Goal: Task Accomplishment & Management: Manage account settings

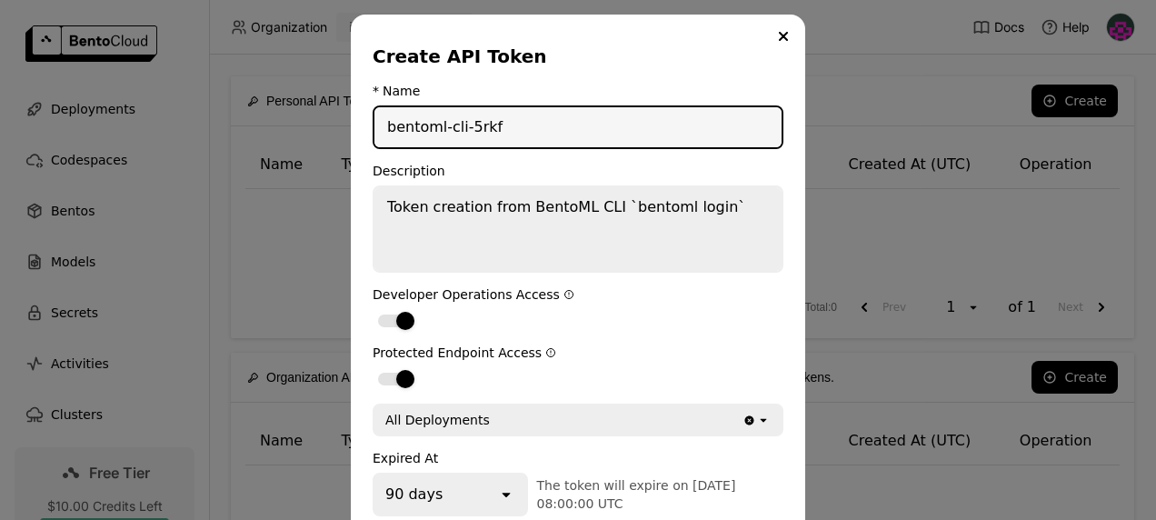
click at [573, 125] on input "bentoml-cli-5rkf" at bounding box center [577, 127] width 407 height 40
type input "bentoml-cli-impluser"
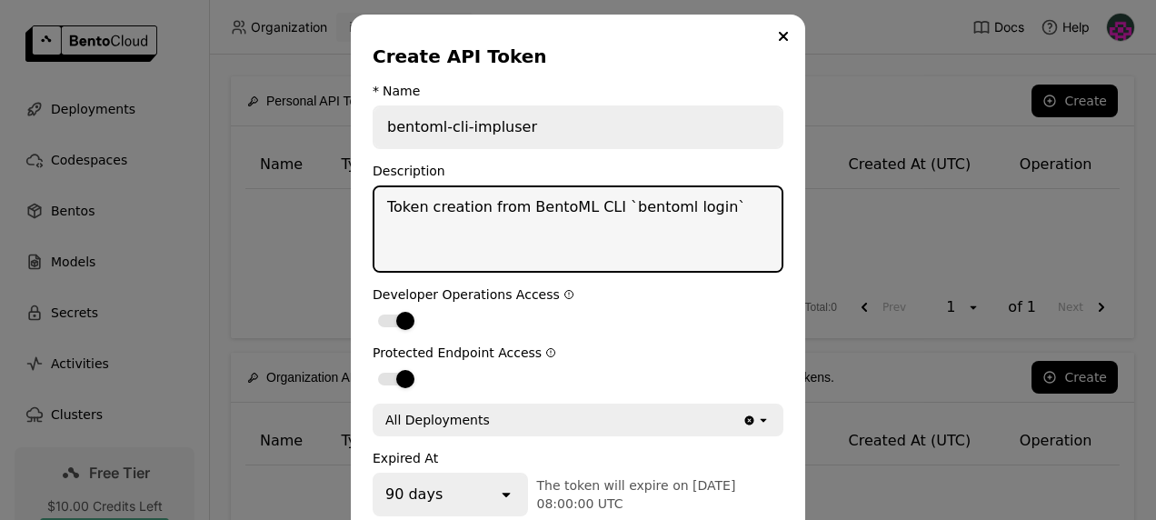
click at [586, 202] on textarea "Token creation from BentoML CLI `bentoml login`" at bounding box center [577, 229] width 407 height 84
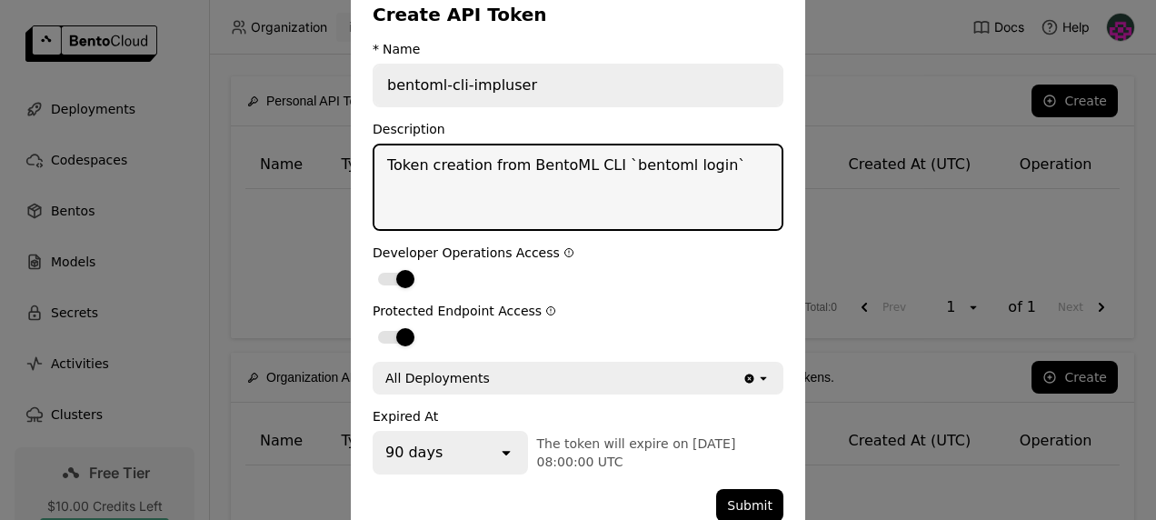
scroll to position [44, 0]
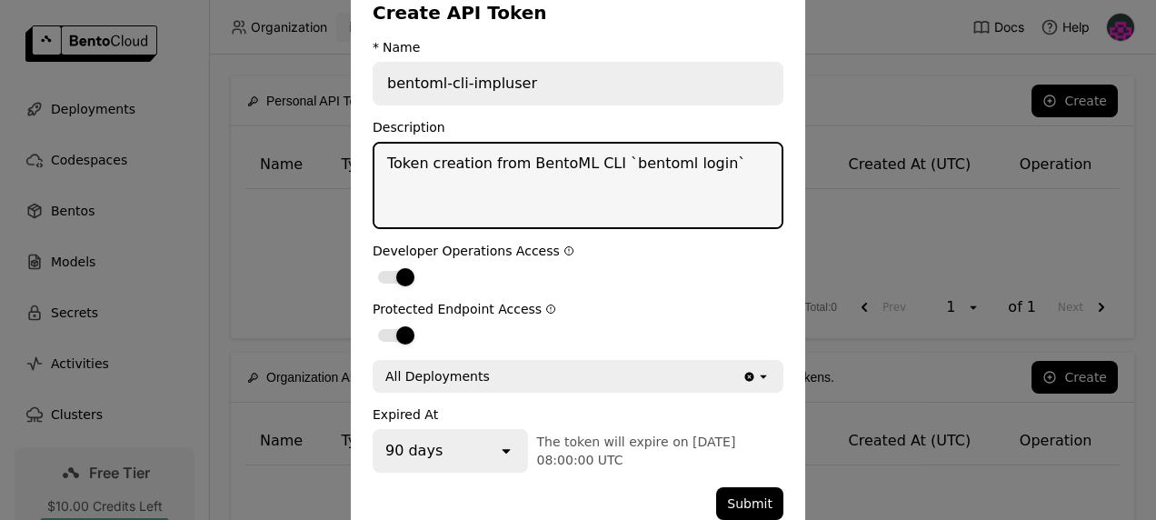
click at [607, 241] on form "* Name bentoml-cli-impluser Description Token creation from BentoML CLI `bentom…" at bounding box center [578, 280] width 411 height 480
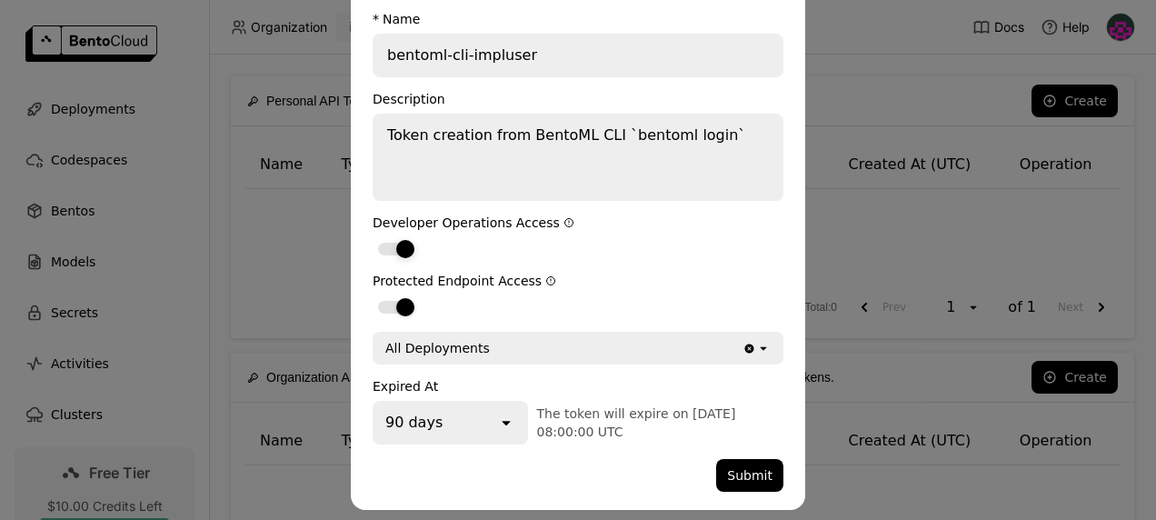
scroll to position [74, 0]
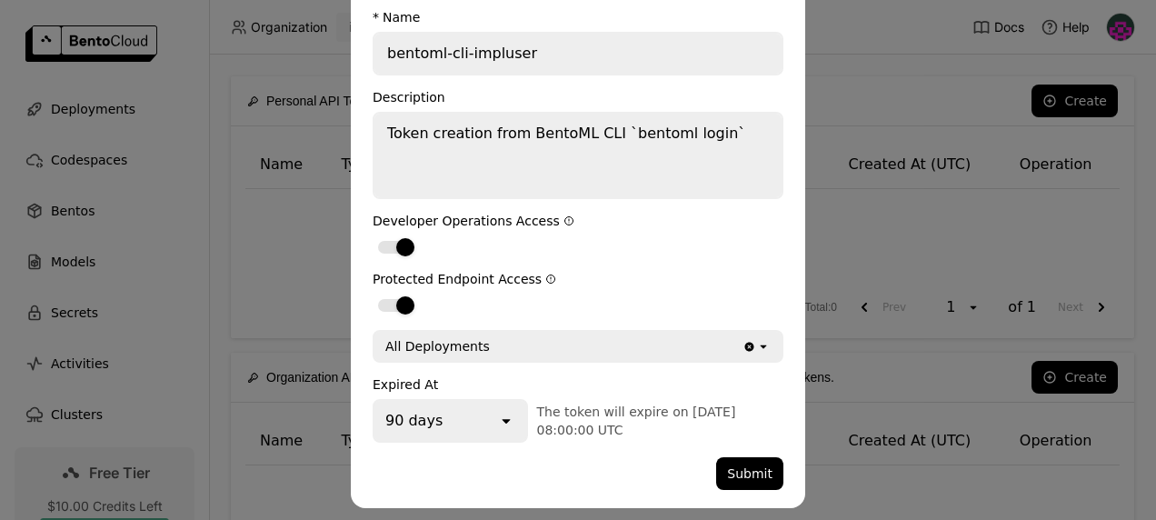
click at [497, 421] on icon "open" at bounding box center [506, 421] width 18 height 18
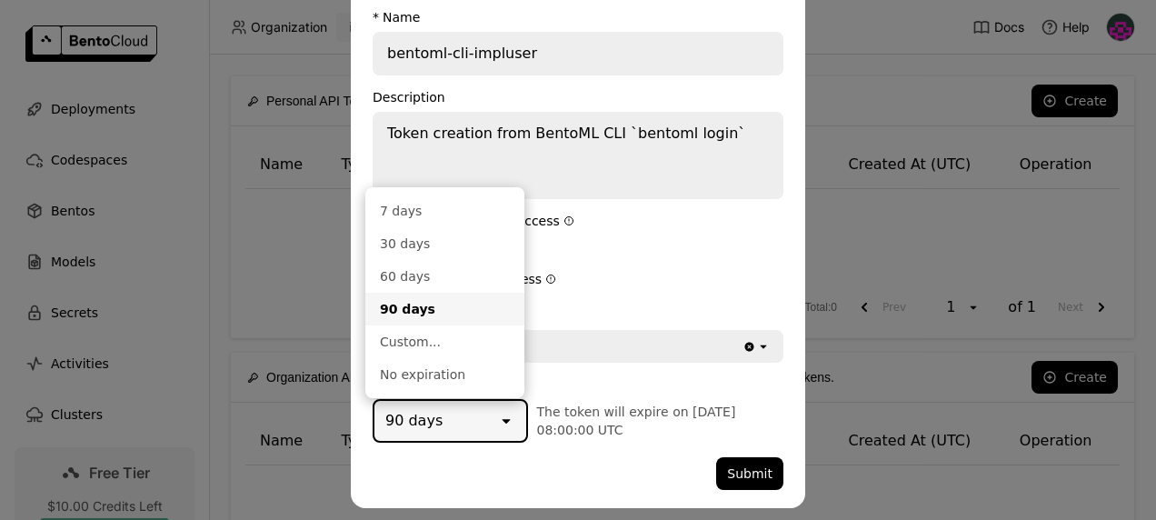
click at [497, 421] on icon "open" at bounding box center [506, 421] width 18 height 18
click at [613, 398] on div "Expired At 90 days open The token will expire on [DATE] 08:00:00 UTC" at bounding box center [578, 409] width 411 height 65
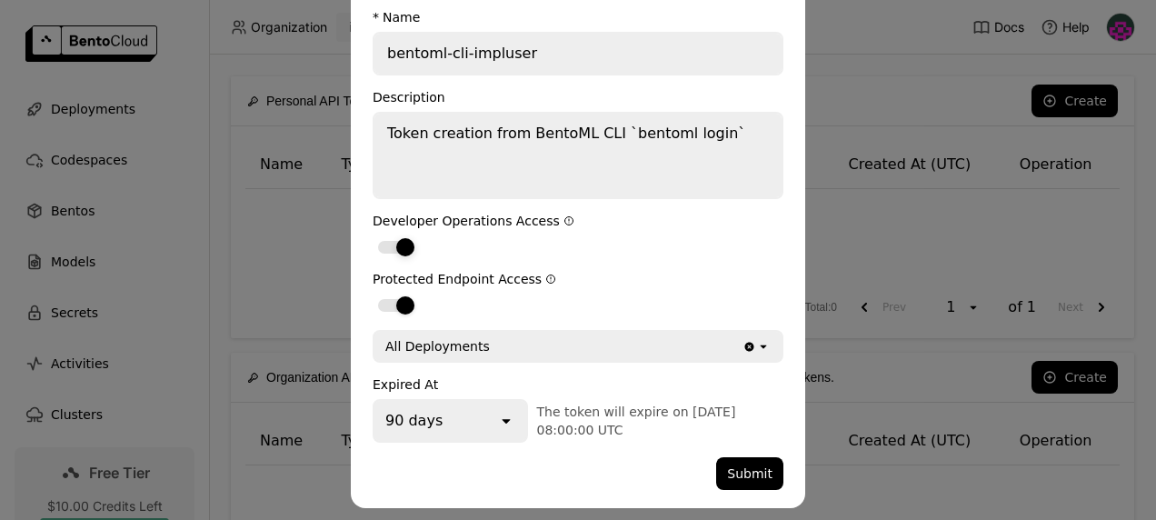
click at [401, 244] on div "dialog" at bounding box center [405, 247] width 18 height 18
click at [373, 235] on input "dialog" at bounding box center [373, 235] width 0 height 0
click at [401, 244] on div "dialog" at bounding box center [396, 247] width 36 height 13
click at [373, 235] on input "dialog" at bounding box center [373, 235] width 0 height 0
click at [746, 485] on button "Submit" at bounding box center [749, 473] width 67 height 33
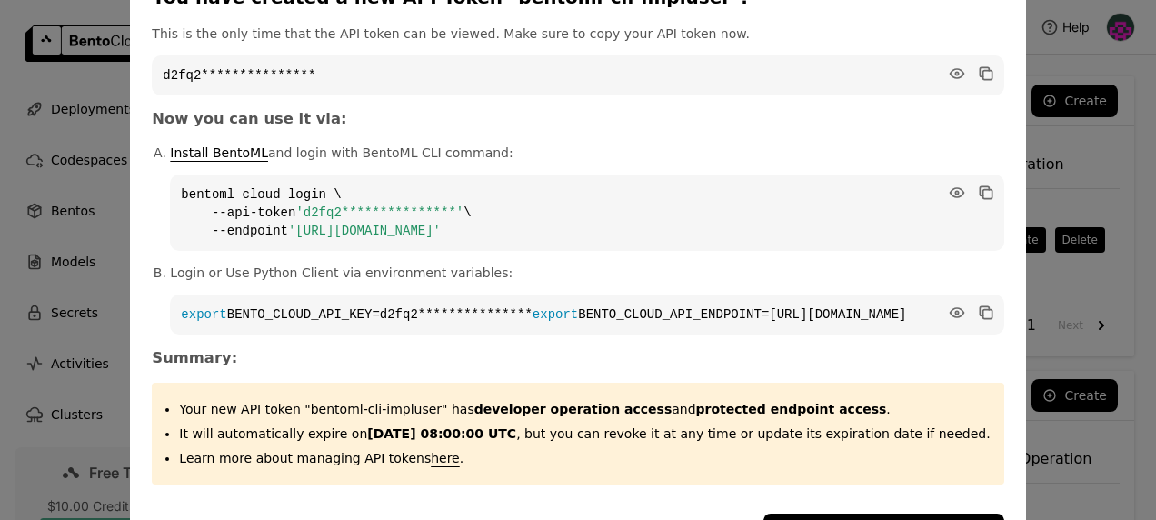
scroll to position [0, 0]
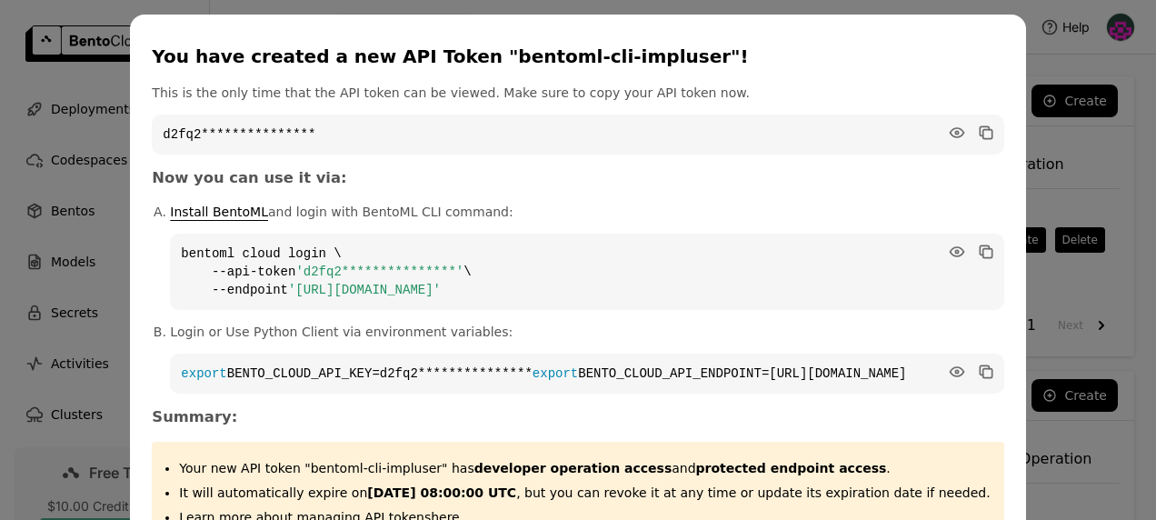
click at [758, 60] on div "You have created a new API Token "bentoml-cli-impluser"!" at bounding box center [574, 56] width 844 height 25
click at [980, 127] on icon "dialog" at bounding box center [984, 130] width 9 height 9
click at [611, 179] on h3 "Now you can use it via:" at bounding box center [578, 178] width 852 height 18
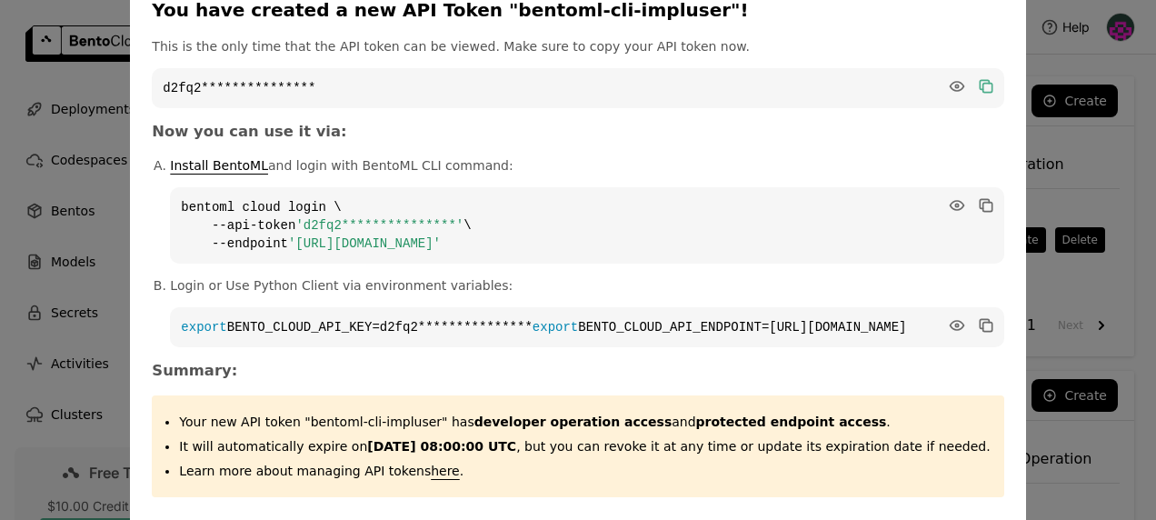
scroll to position [139, 0]
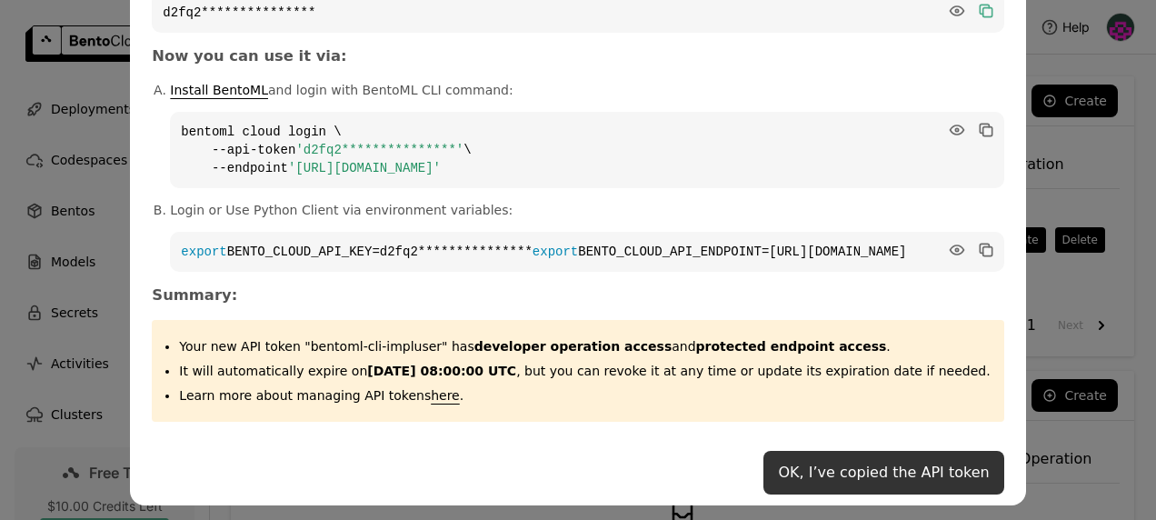
click at [858, 477] on button "OK, I’ve copied the API token" at bounding box center [883, 473] width 240 height 44
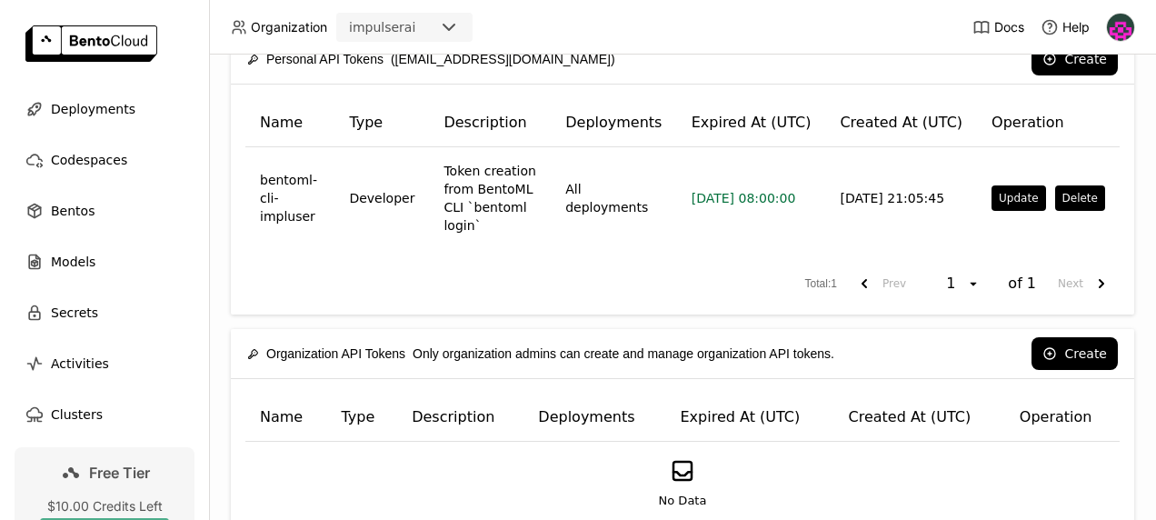
scroll to position [0, 0]
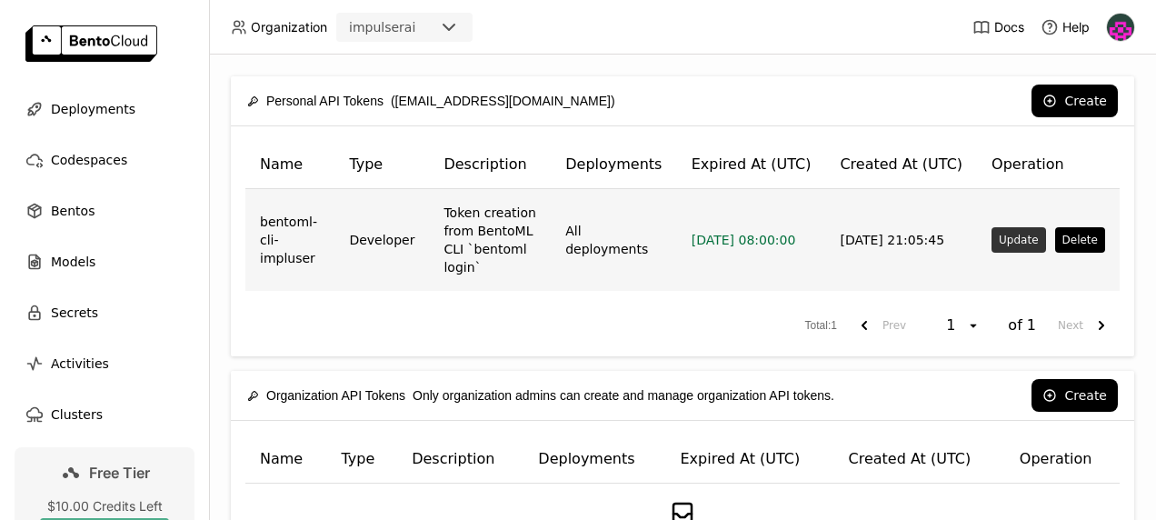
click at [1020, 227] on button "Update" at bounding box center [1019, 239] width 54 height 25
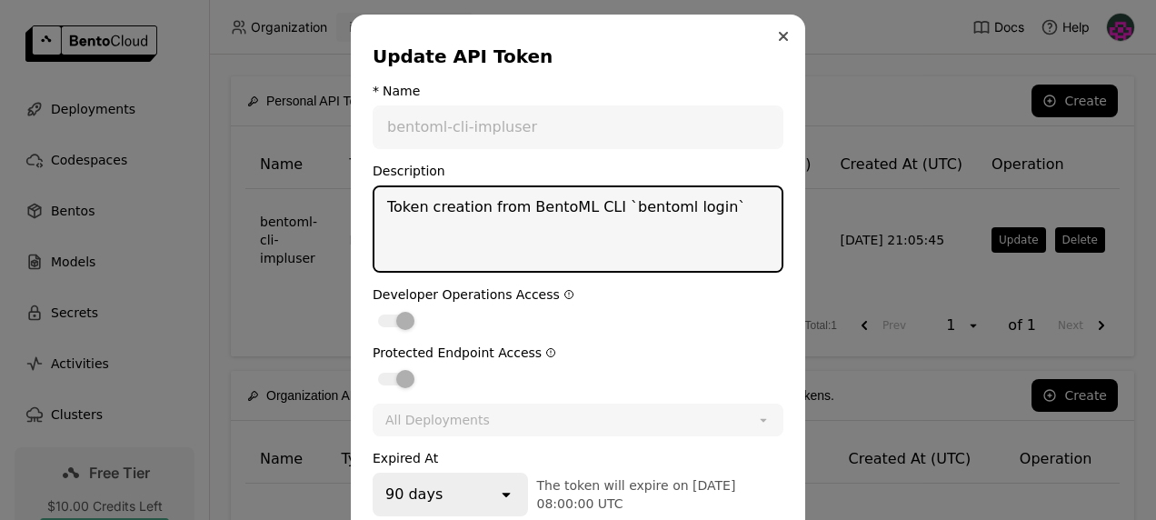
click at [779, 33] on icon "Close" at bounding box center [783, 36] width 9 height 9
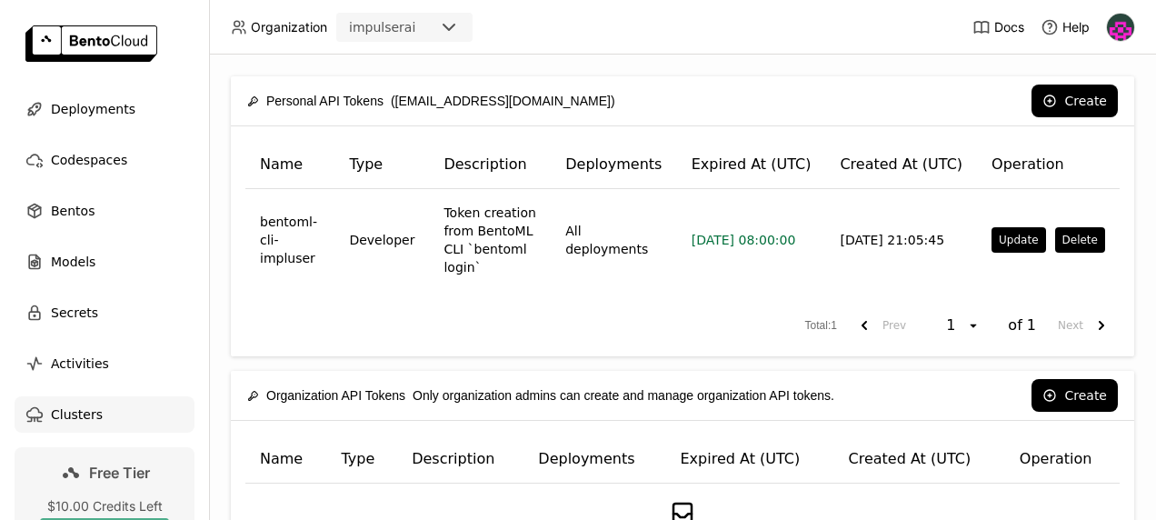
click at [69, 407] on span "Clusters" at bounding box center [77, 415] width 52 height 22
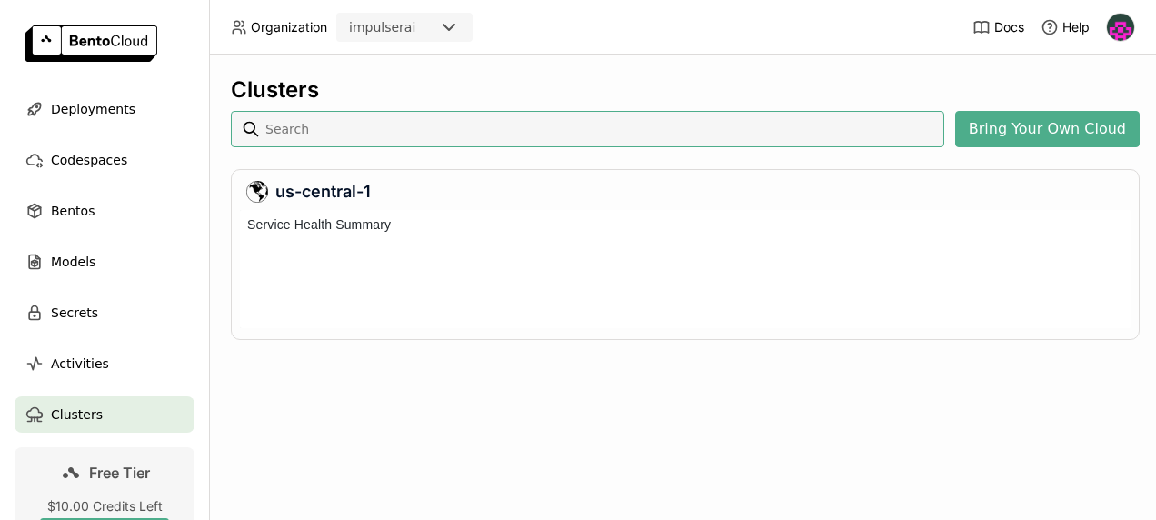
scroll to position [111, 883]
click at [65, 367] on span "Activities" at bounding box center [80, 364] width 58 height 22
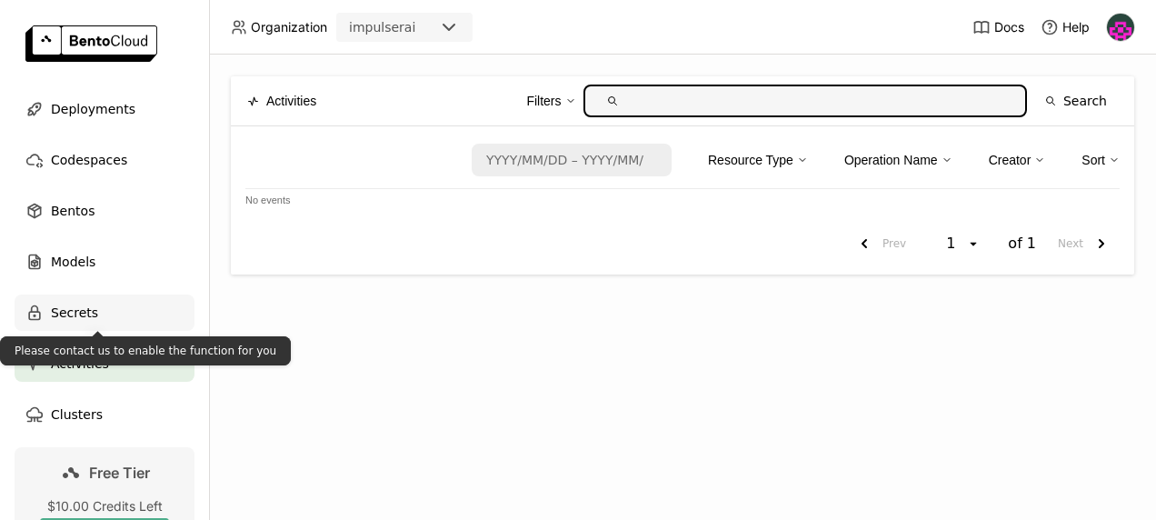
click at [125, 304] on div "Secrets" at bounding box center [105, 312] width 180 height 36
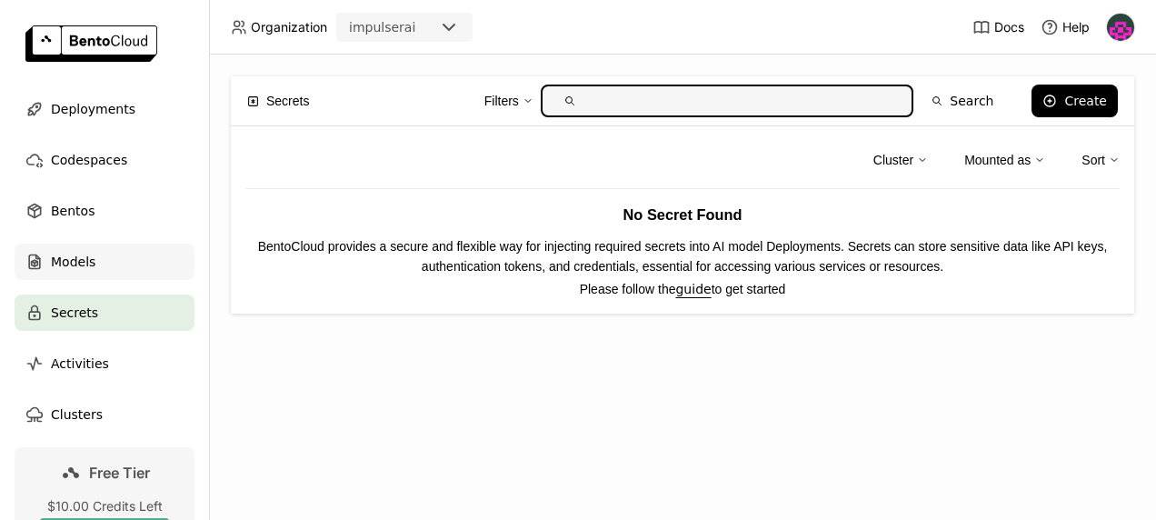
click at [144, 255] on div "Models" at bounding box center [105, 262] width 180 height 36
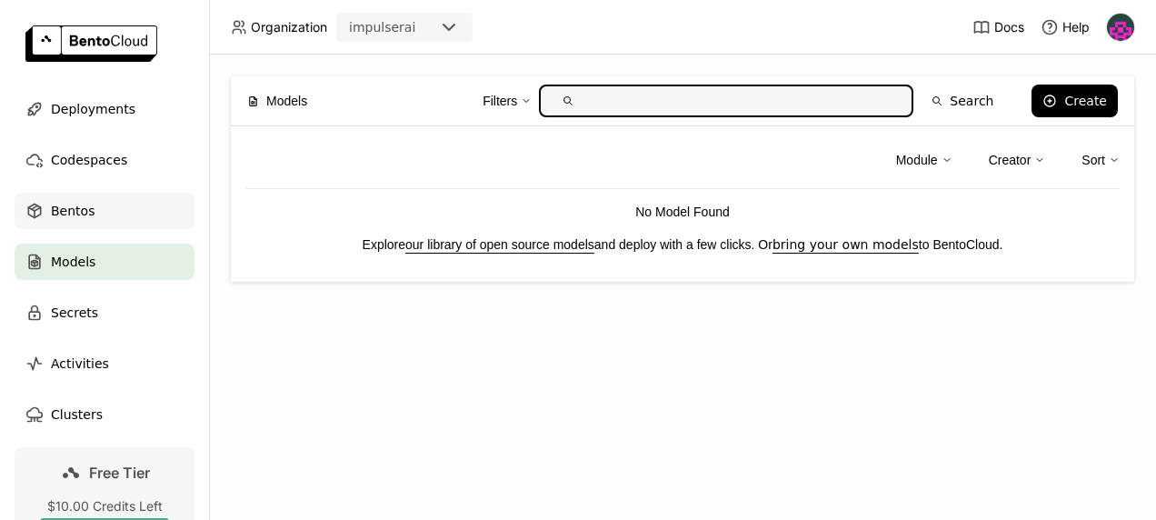
click at [73, 205] on span "Bentos" at bounding box center [73, 211] width 44 height 22
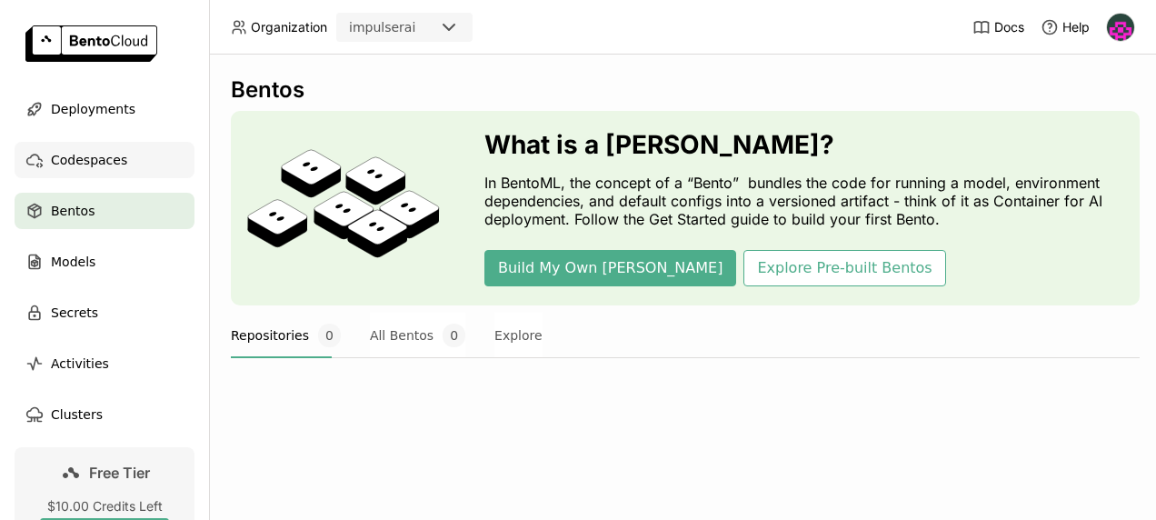
click at [97, 171] on div "Codespaces" at bounding box center [105, 160] width 180 height 36
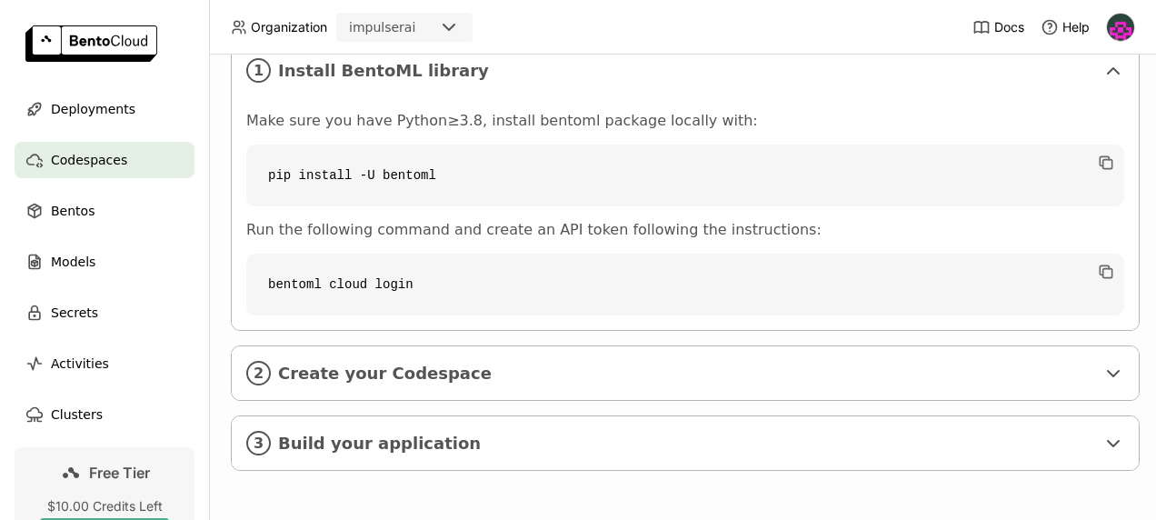
scroll to position [349, 0]
click at [420, 346] on div "2 Create your Codespace" at bounding box center [685, 373] width 907 height 54
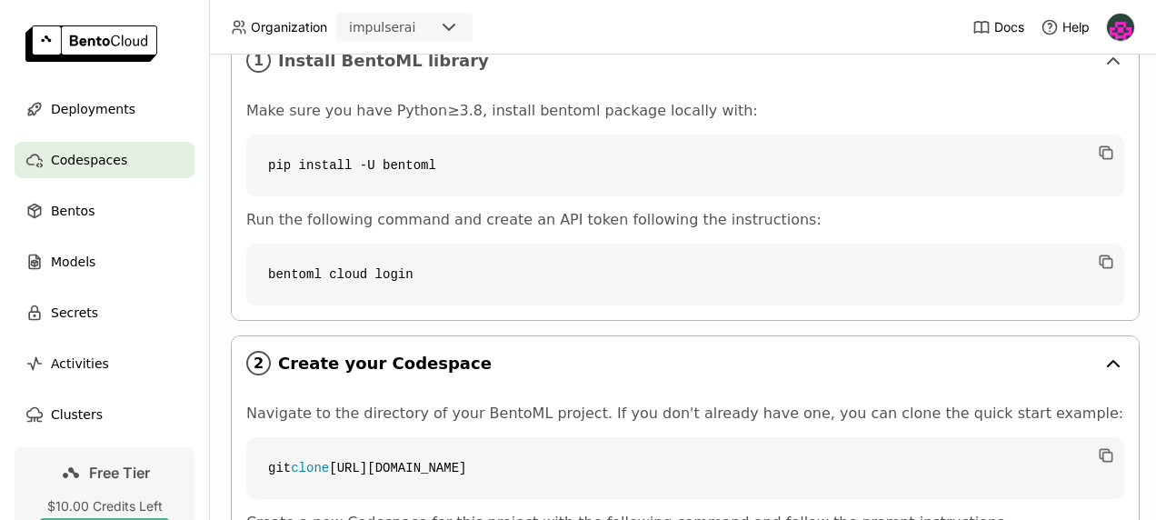
scroll to position [583, 0]
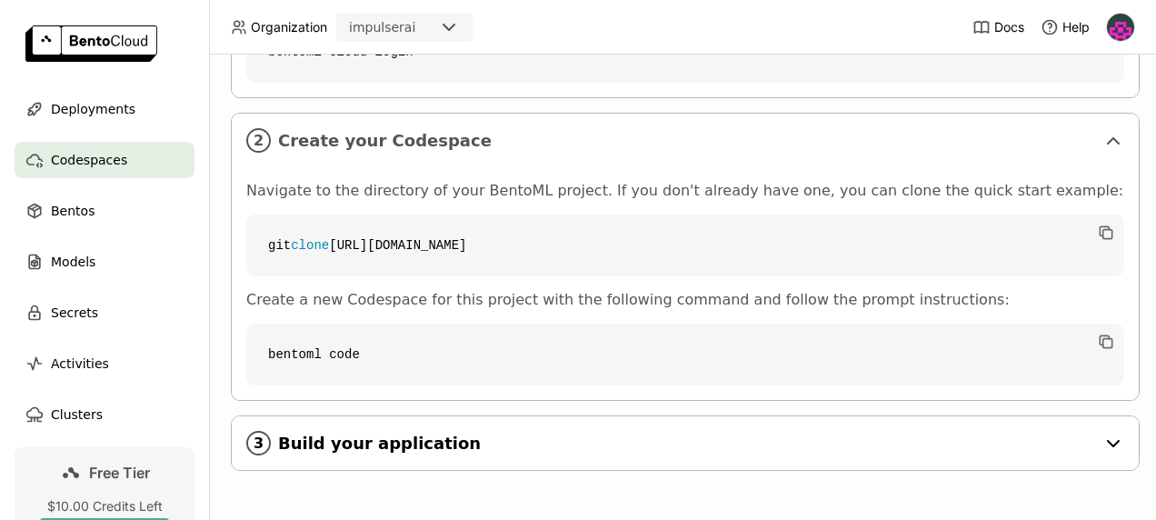
click at [491, 434] on span "Build your application" at bounding box center [686, 443] width 817 height 20
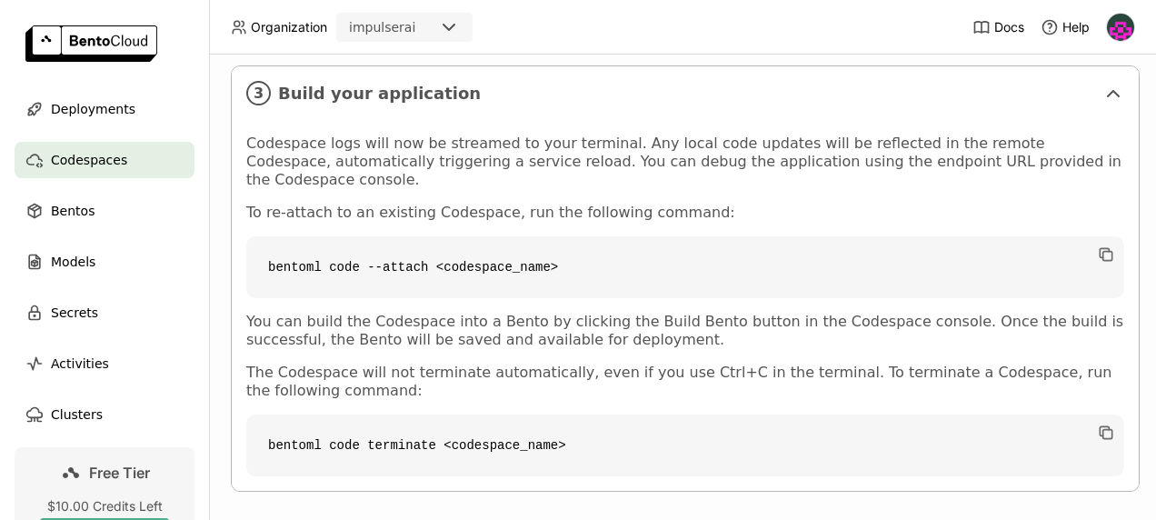
scroll to position [936, 0]
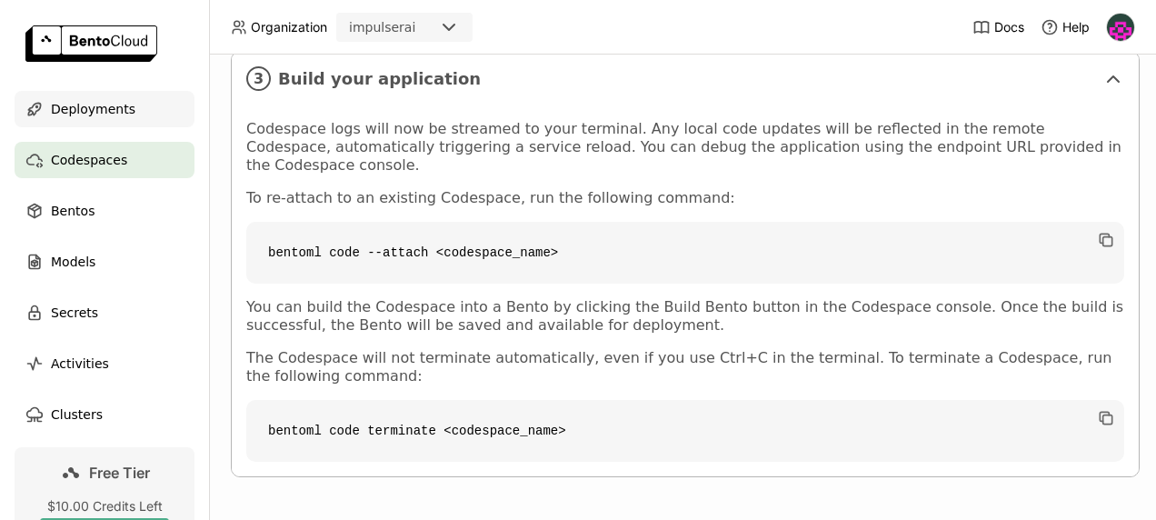
click at [80, 114] on span "Deployments" at bounding box center [93, 109] width 85 height 22
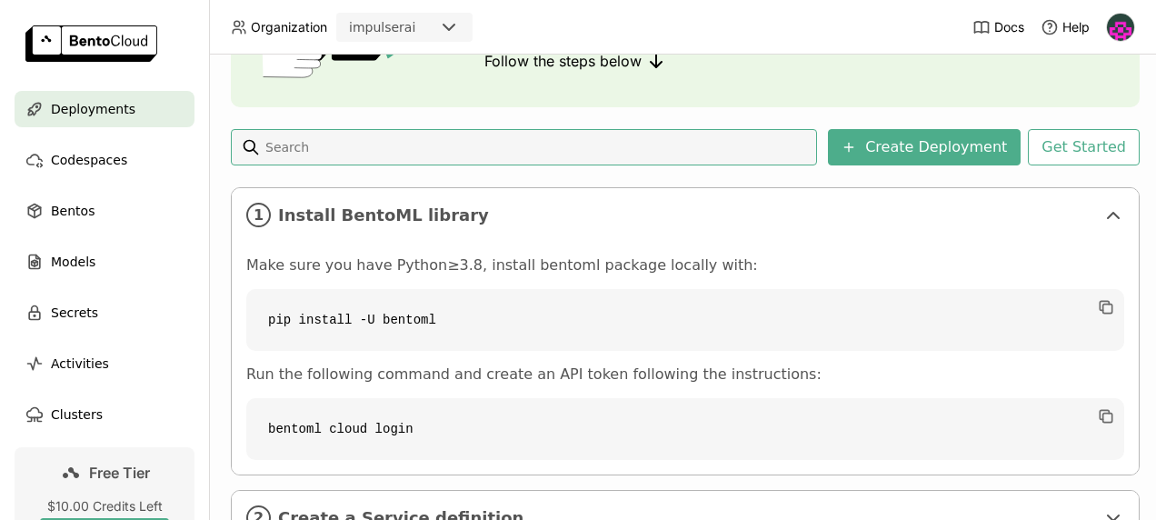
scroll to position [354, 0]
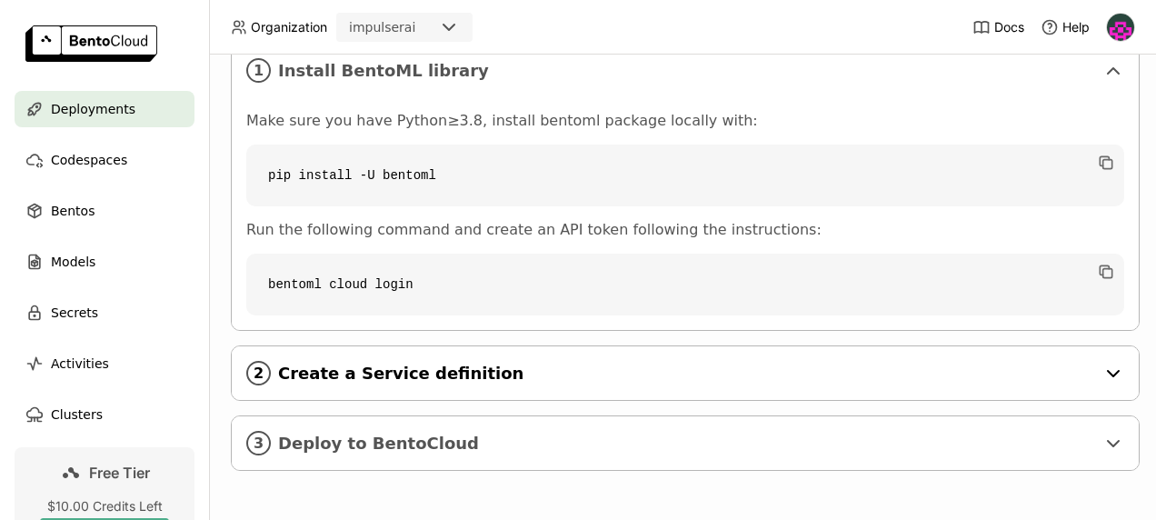
click at [550, 364] on span "Create a Service definition" at bounding box center [686, 374] width 817 height 20
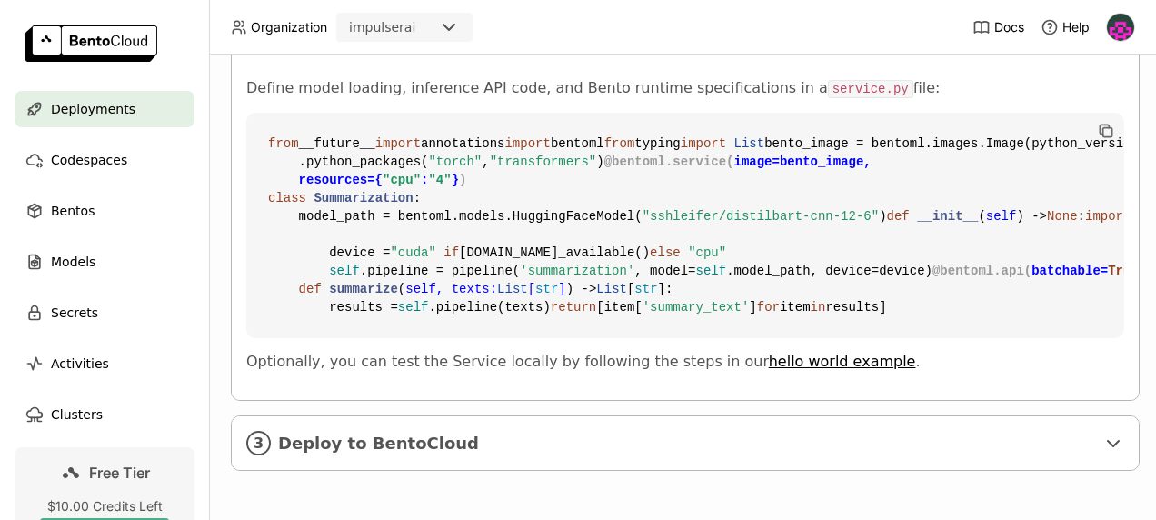
scroll to position [1018, 0]
click at [527, 433] on span "Deploy to BentoCloud" at bounding box center [686, 443] width 817 height 20
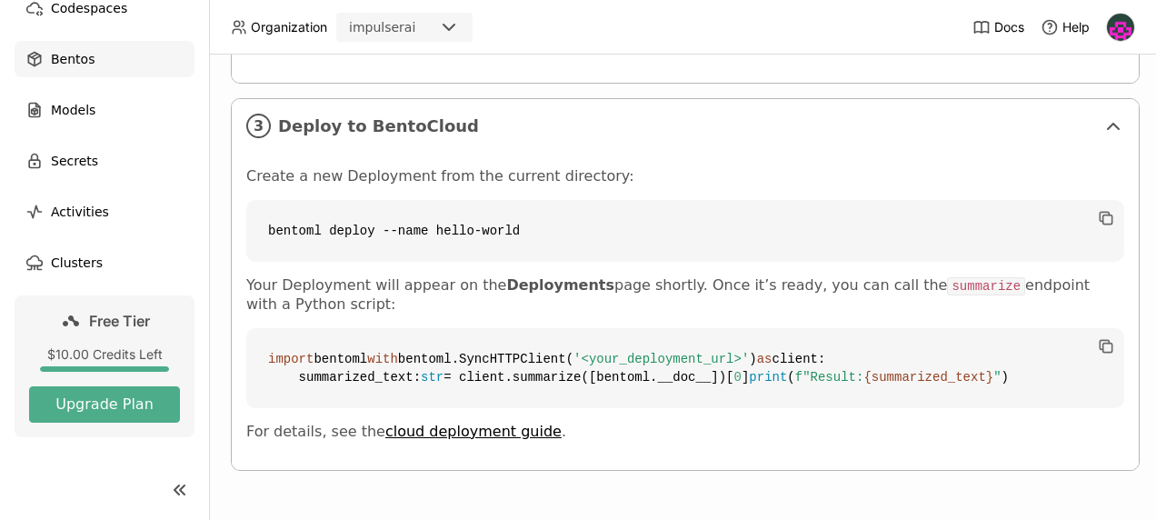
scroll to position [0, 0]
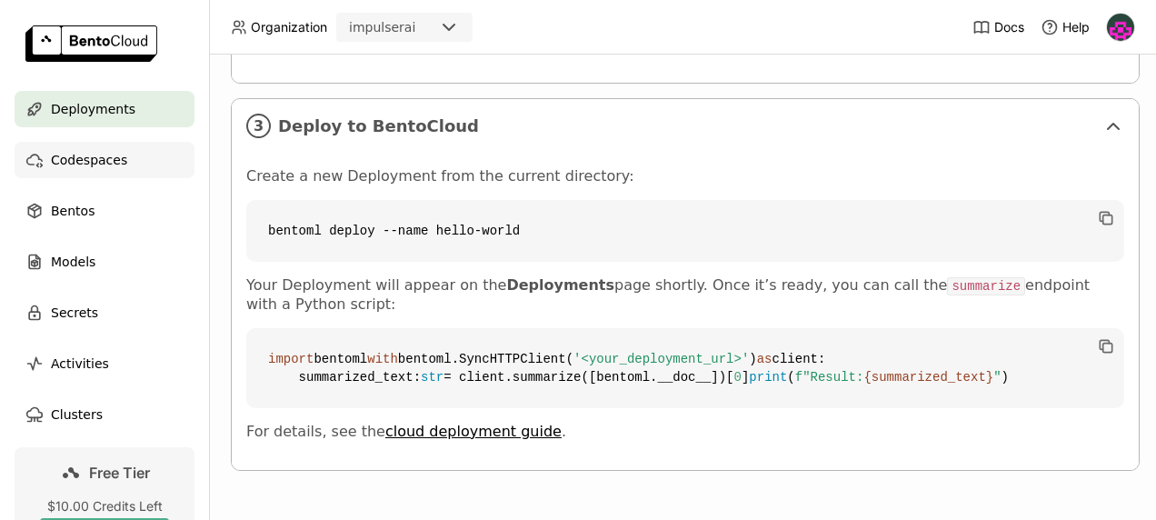
click at [86, 164] on span "Codespaces" at bounding box center [89, 160] width 76 height 22
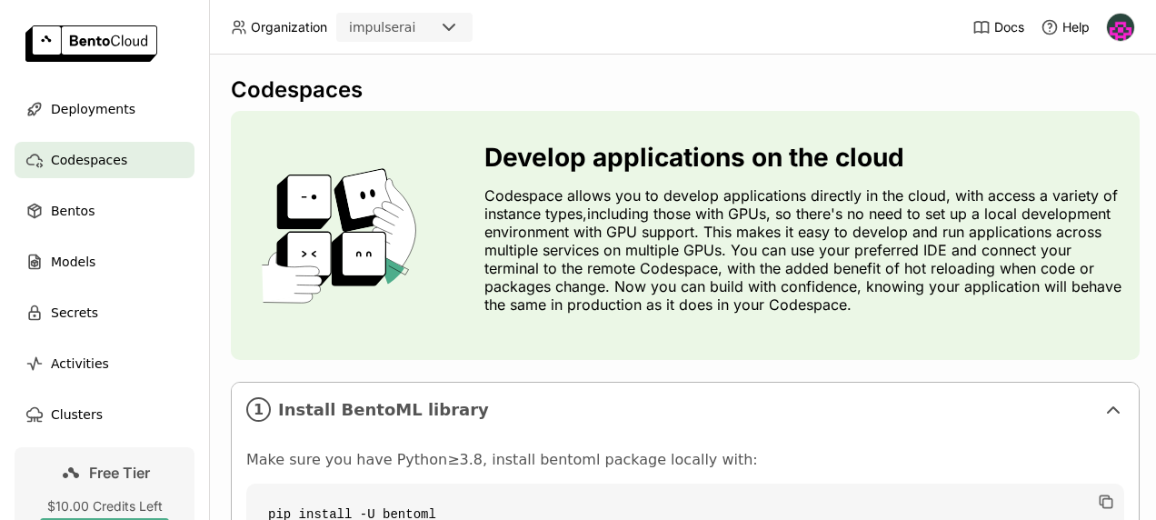
scroll to position [351, 0]
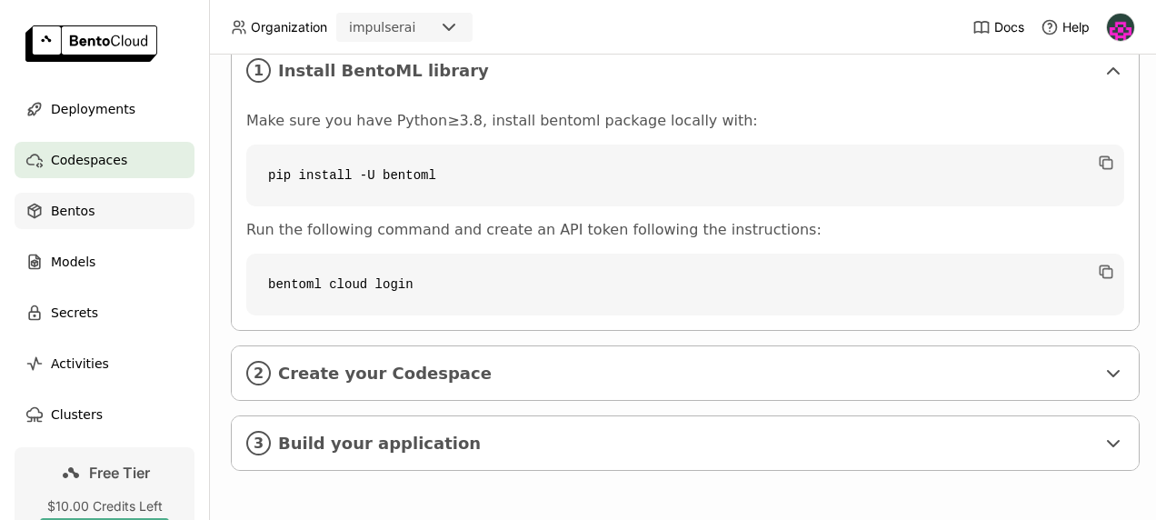
click at [124, 216] on div "Bentos" at bounding box center [105, 211] width 180 height 36
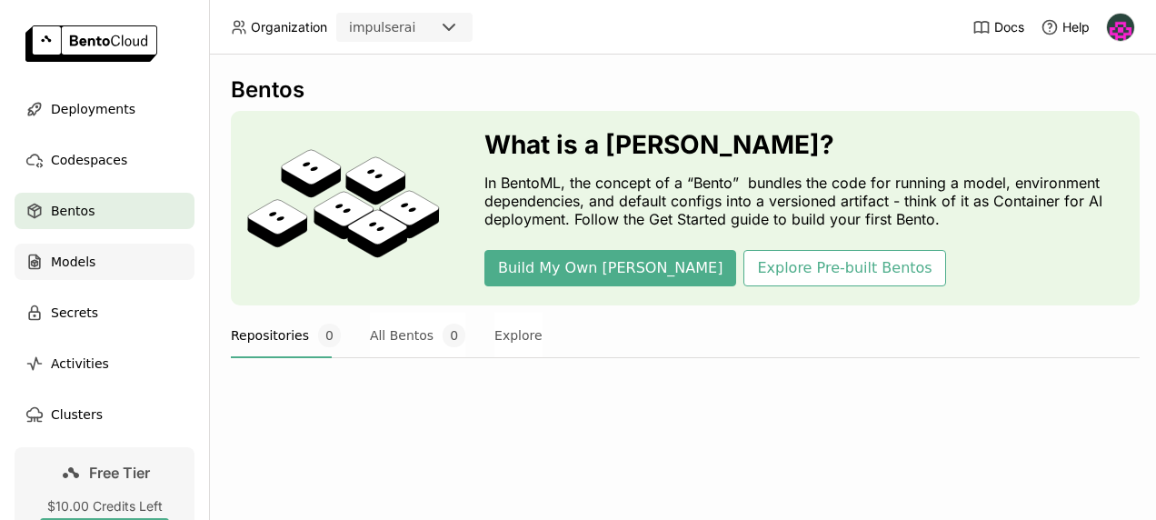
click at [109, 273] on div "Models" at bounding box center [105, 262] width 180 height 36
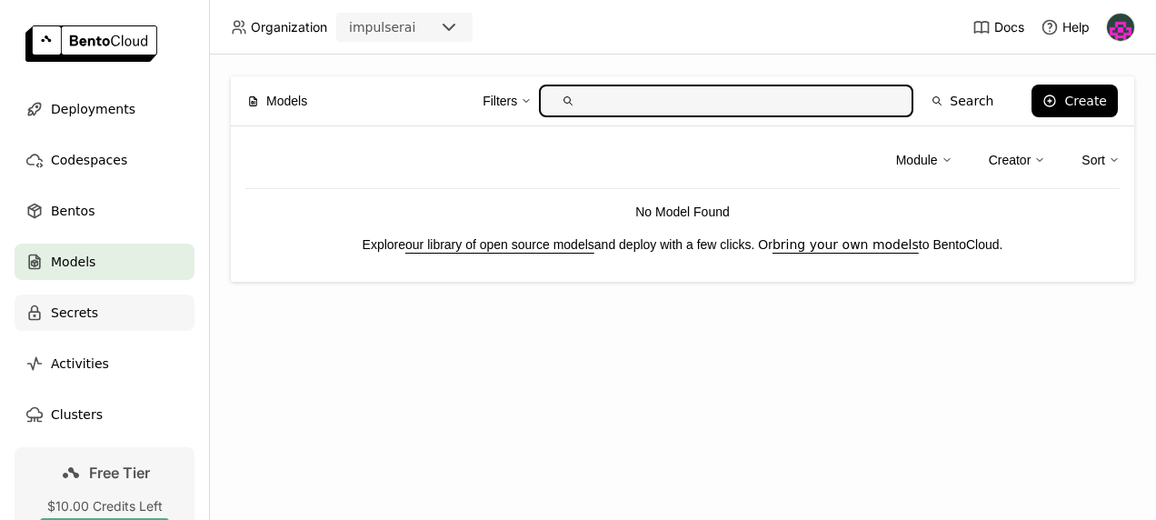
click at [113, 315] on div "Secrets" at bounding box center [105, 312] width 180 height 36
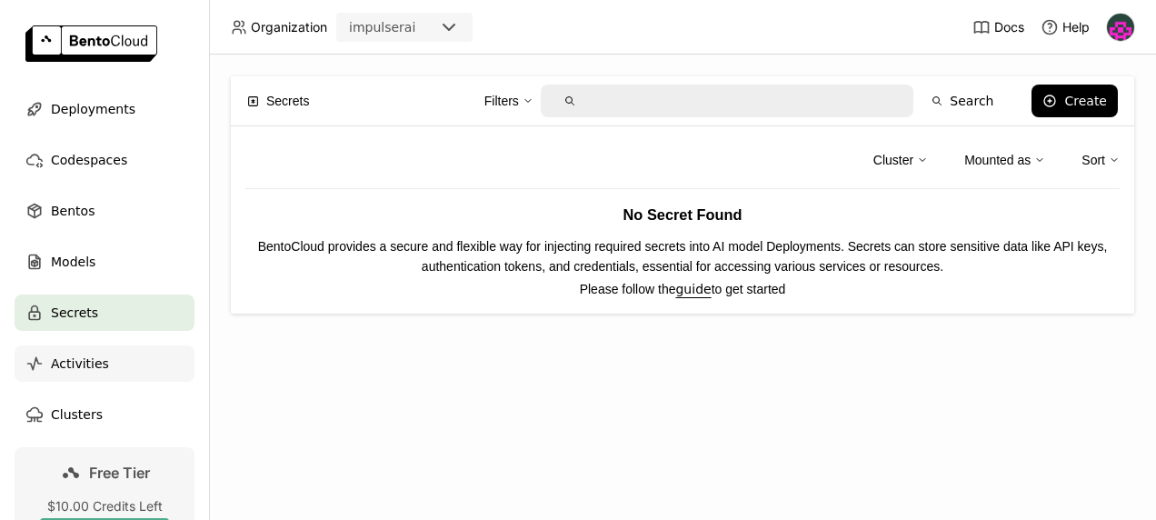
click at [118, 375] on div "Activities" at bounding box center [105, 363] width 180 height 36
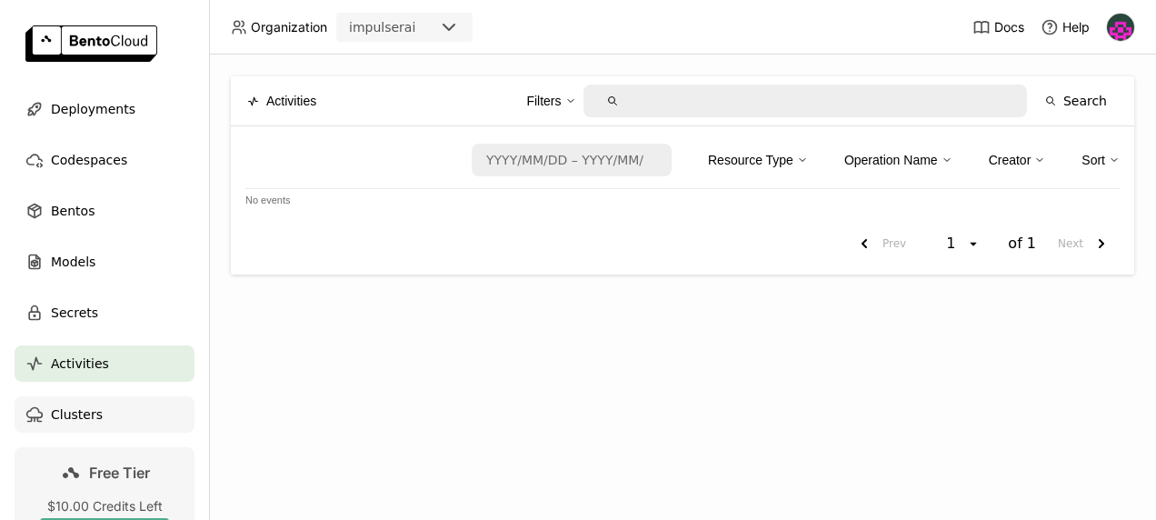
click at [120, 413] on div "Clusters" at bounding box center [105, 414] width 180 height 36
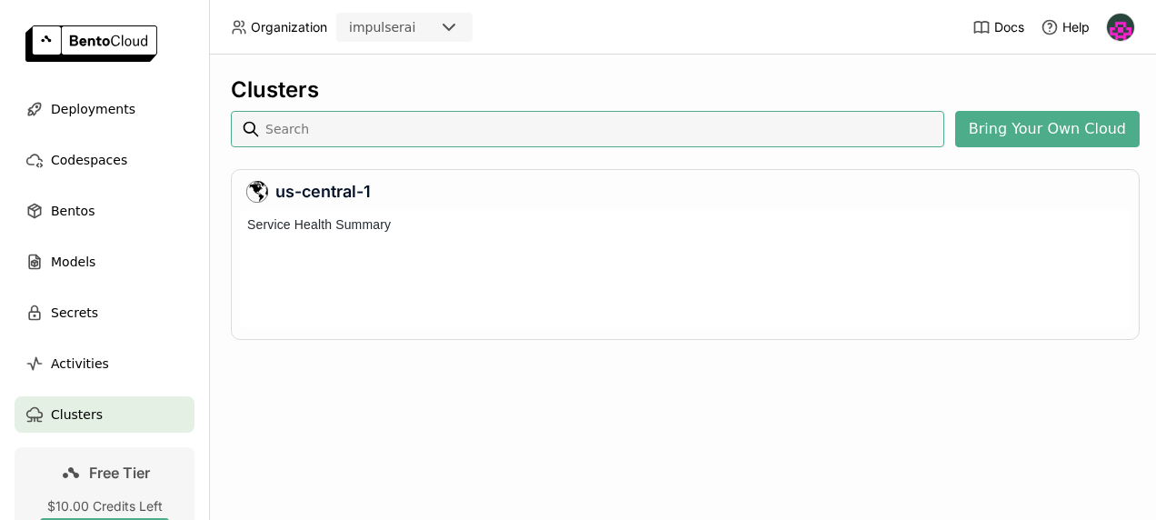
scroll to position [111, 883]
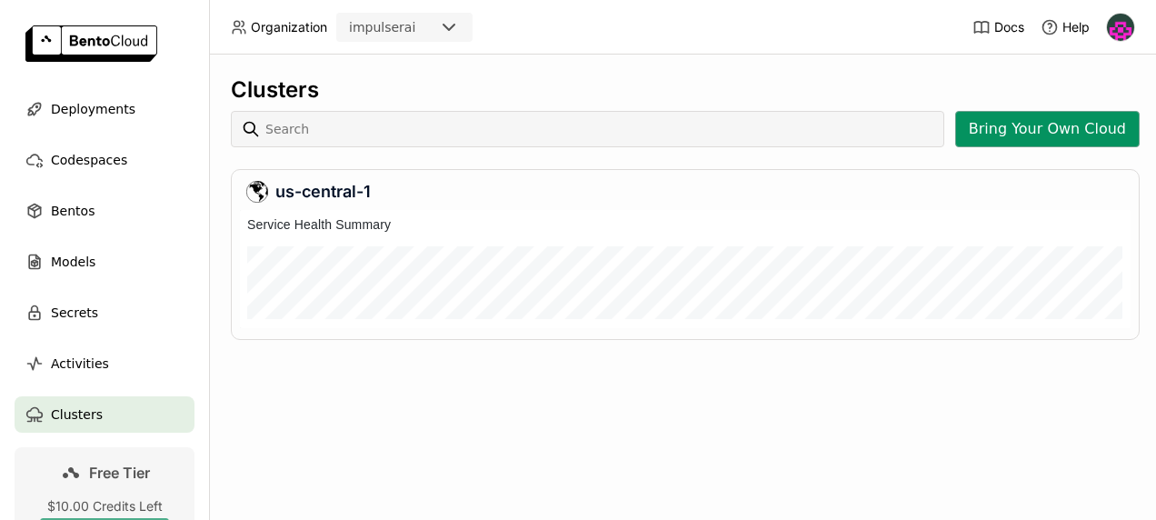
click at [1005, 125] on button "Bring Your Own Cloud" at bounding box center [1047, 129] width 184 height 36
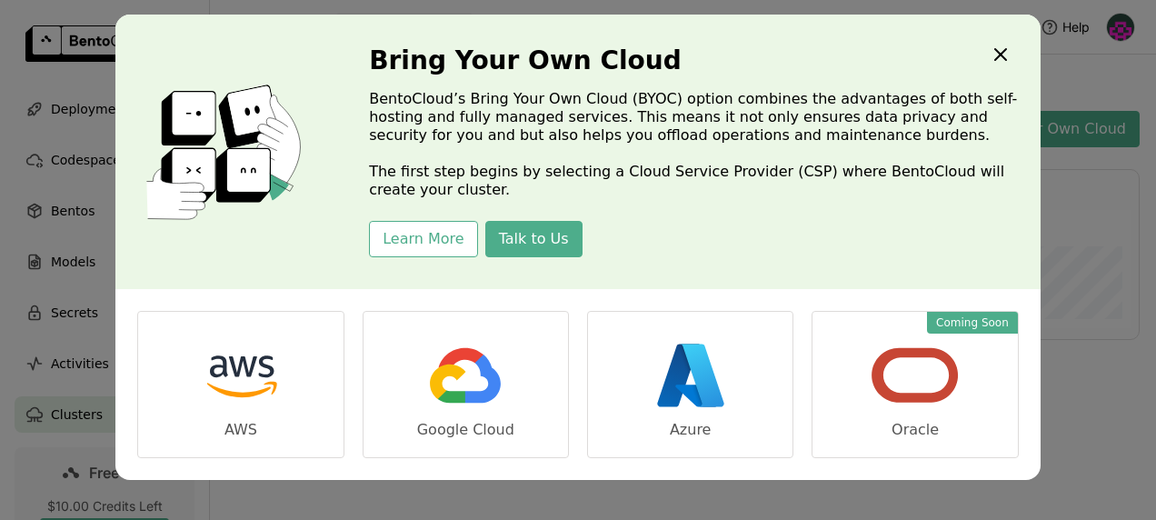
click at [996, 60] on icon "Close" at bounding box center [1001, 55] width 22 height 22
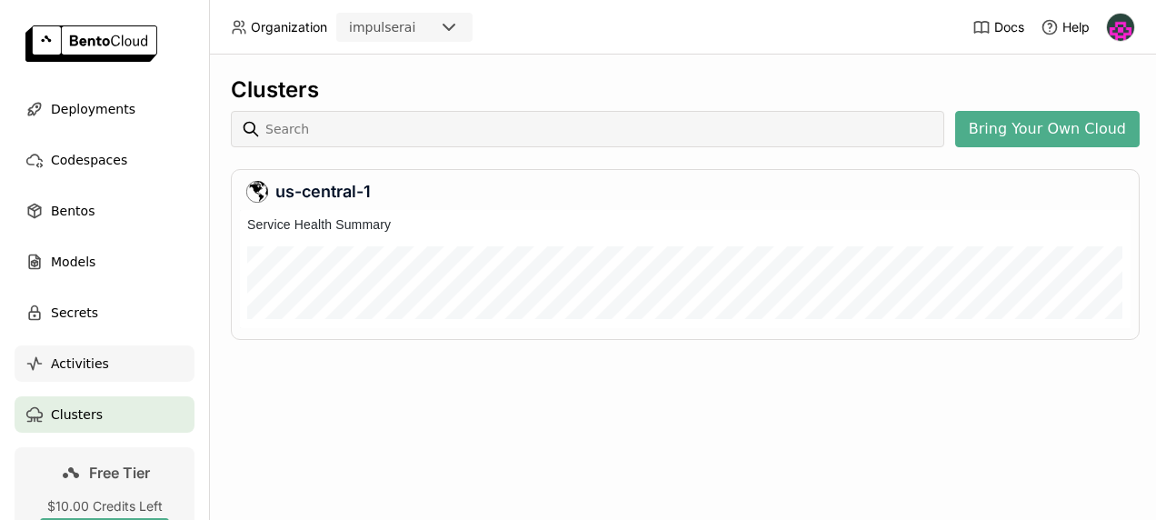
click at [115, 356] on div "Activities" at bounding box center [105, 363] width 180 height 36
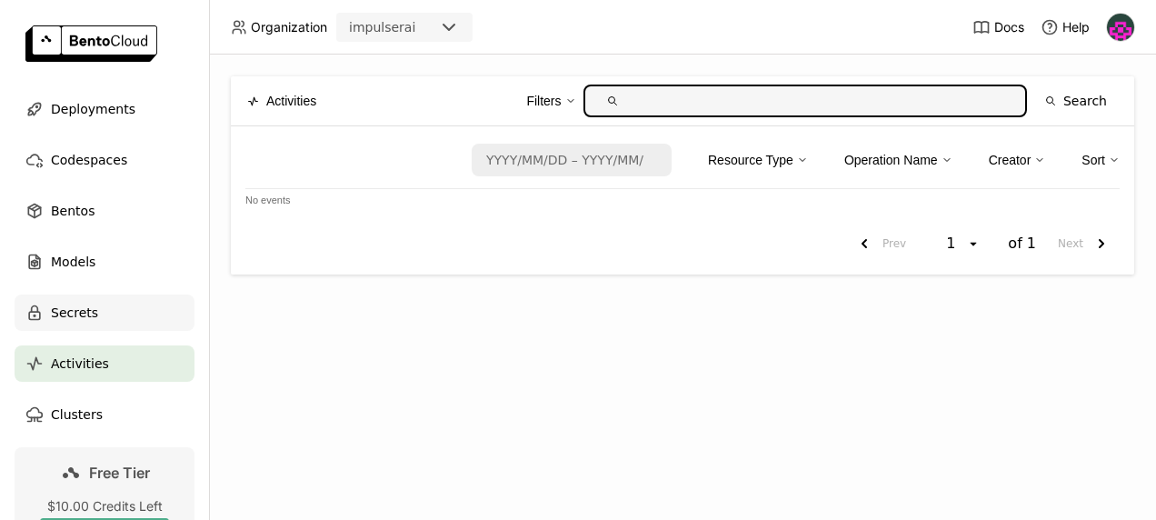
click at [82, 327] on div "Secrets" at bounding box center [105, 312] width 180 height 36
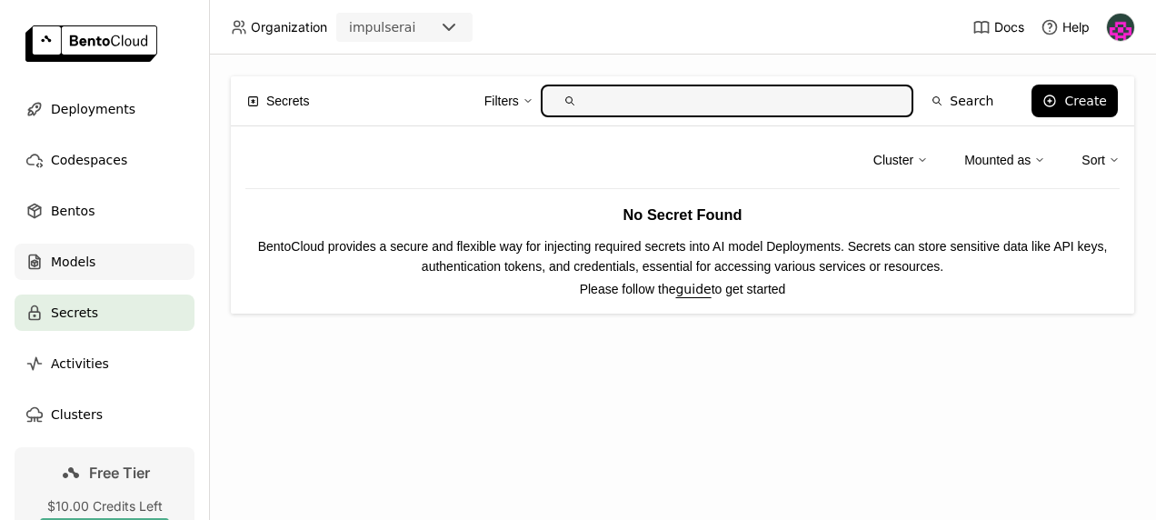
click at [84, 249] on div "Models" at bounding box center [105, 262] width 180 height 36
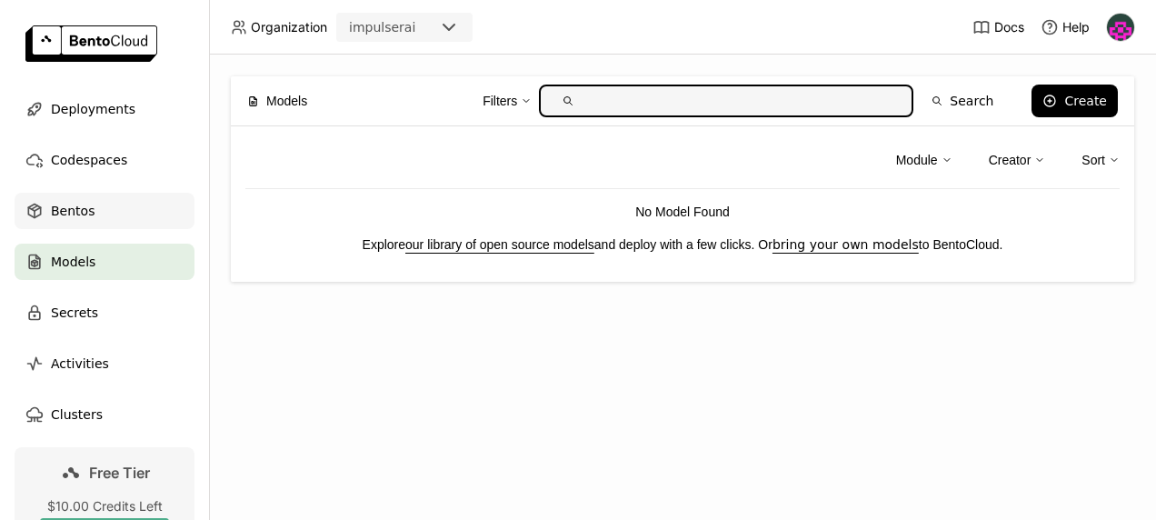
click at [98, 222] on div "Bentos" at bounding box center [105, 211] width 180 height 36
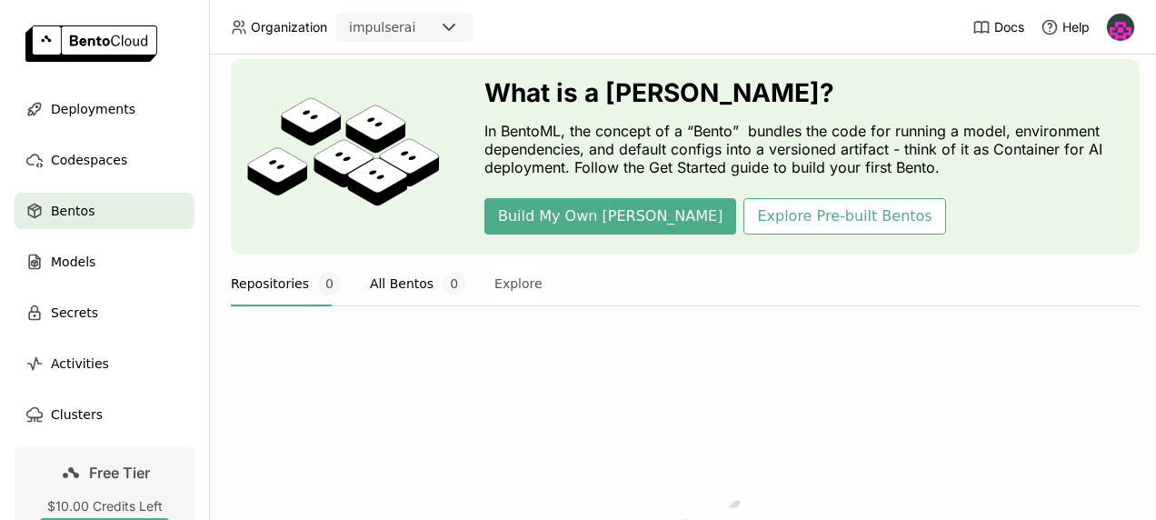
scroll to position [55, 0]
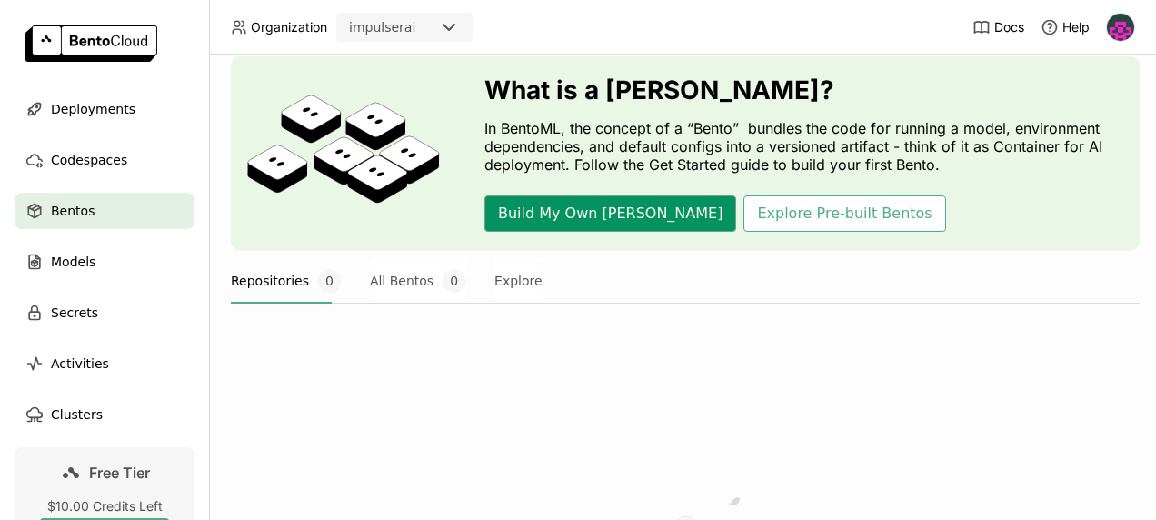
click at [562, 216] on button "Build My Own [PERSON_NAME]" at bounding box center [610, 213] width 252 height 36
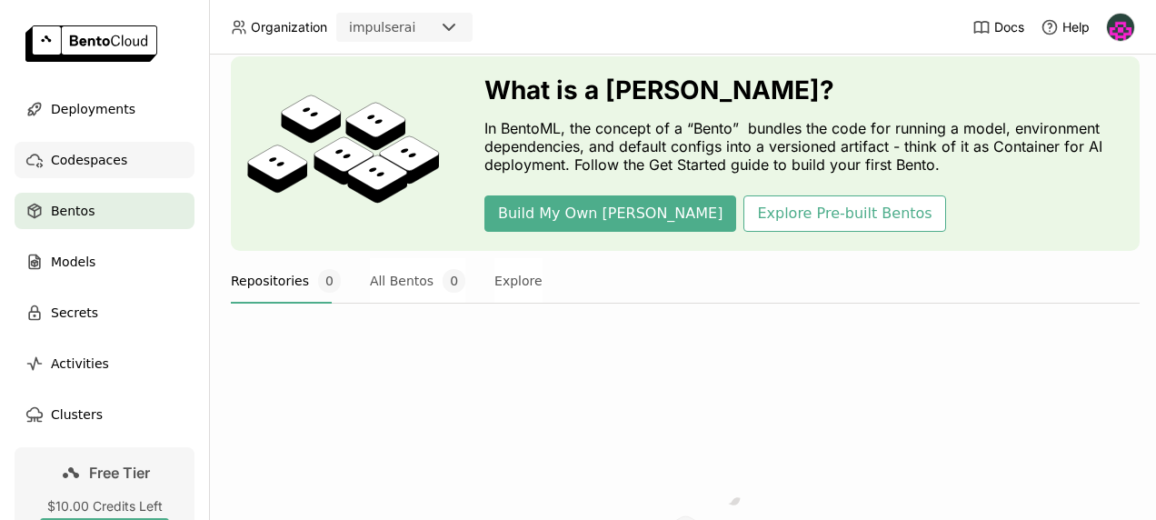
click at [135, 167] on div "Codespaces" at bounding box center [105, 160] width 180 height 36
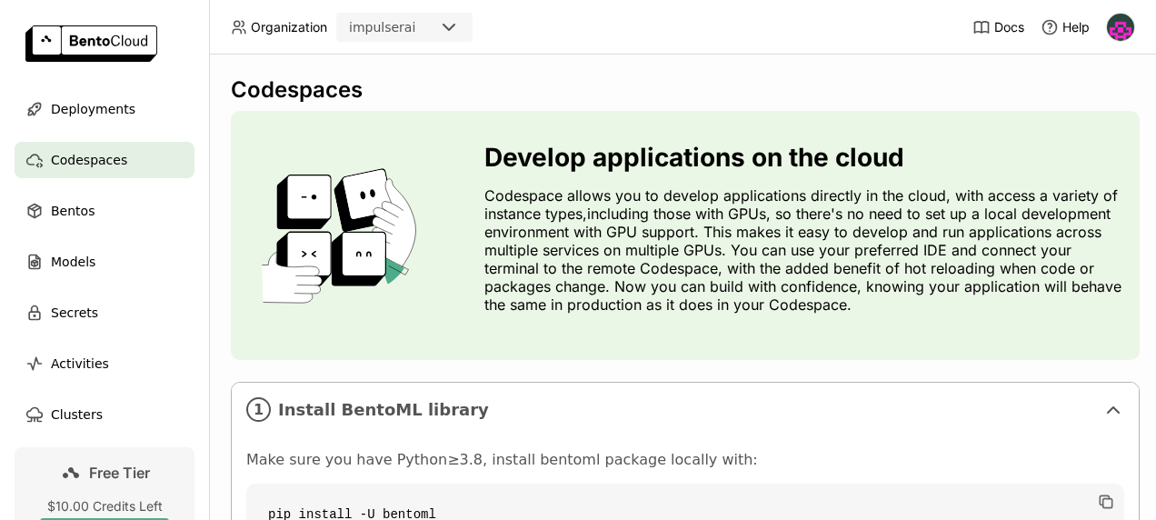
click at [1117, 35] on img at bounding box center [1120, 27] width 27 height 27
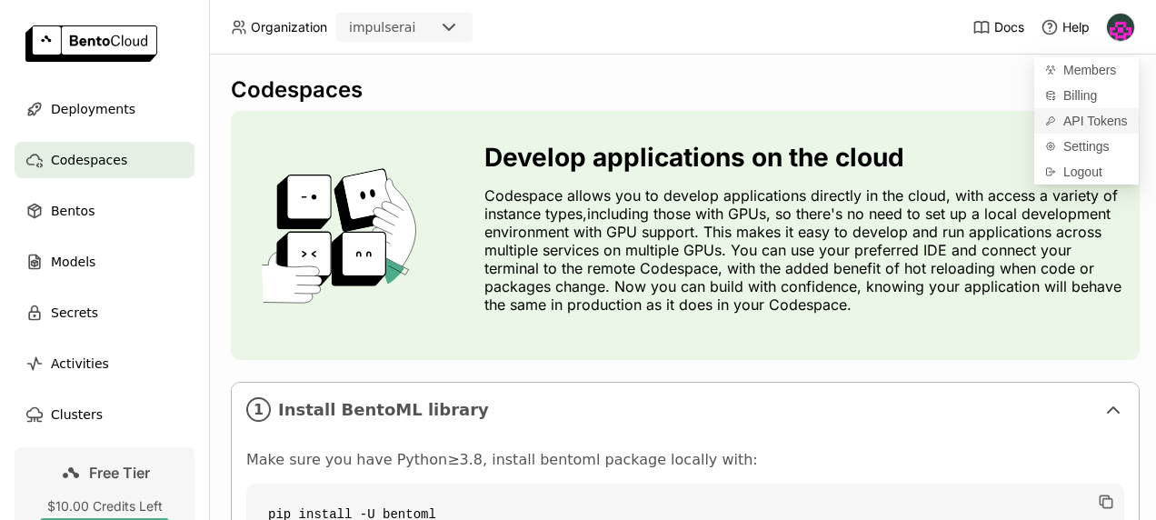
click at [1096, 124] on span "API Tokens" at bounding box center [1095, 121] width 65 height 16
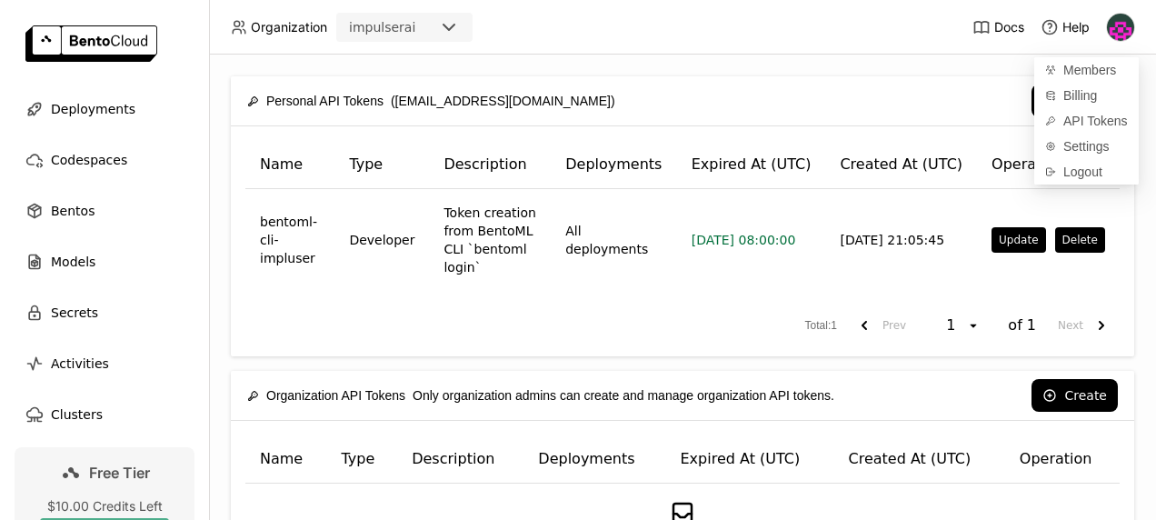
click at [1005, 273] on div "Name Type Description Deployments Expired At (UTC) Created At (UTC) Operation b…" at bounding box center [682, 241] width 903 height 230
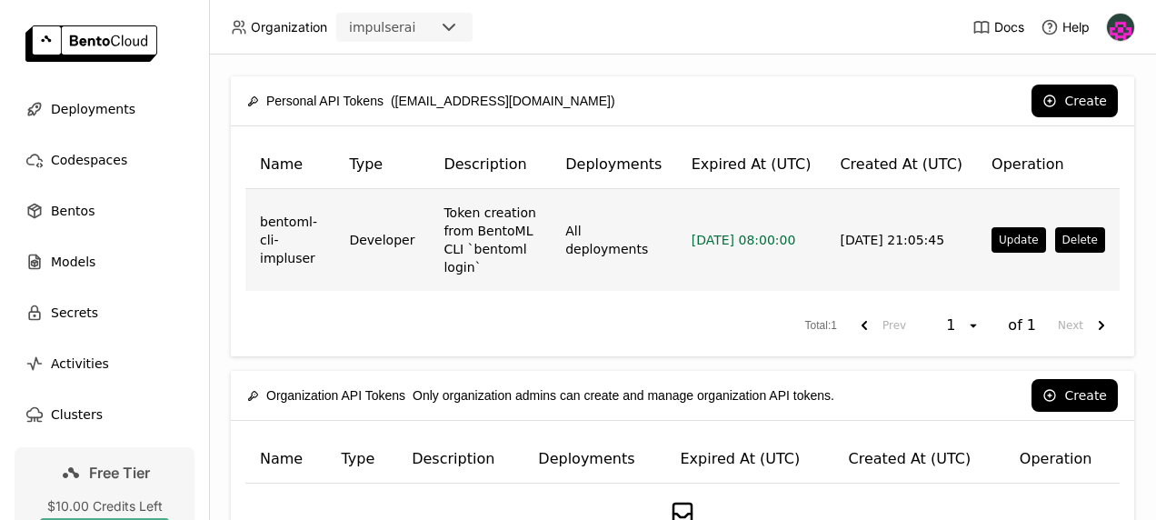
click at [478, 245] on td "Token creation from BentoML CLI `bentoml login`" at bounding box center [490, 240] width 122 height 102
click at [482, 245] on td "Token creation from BentoML CLI `bentoml login`" at bounding box center [490, 240] width 122 height 102
click at [593, 229] on td "All deployments" at bounding box center [613, 240] width 125 height 102
click at [271, 254] on td "bentoml-cli-impluser" at bounding box center [289, 240] width 89 height 102
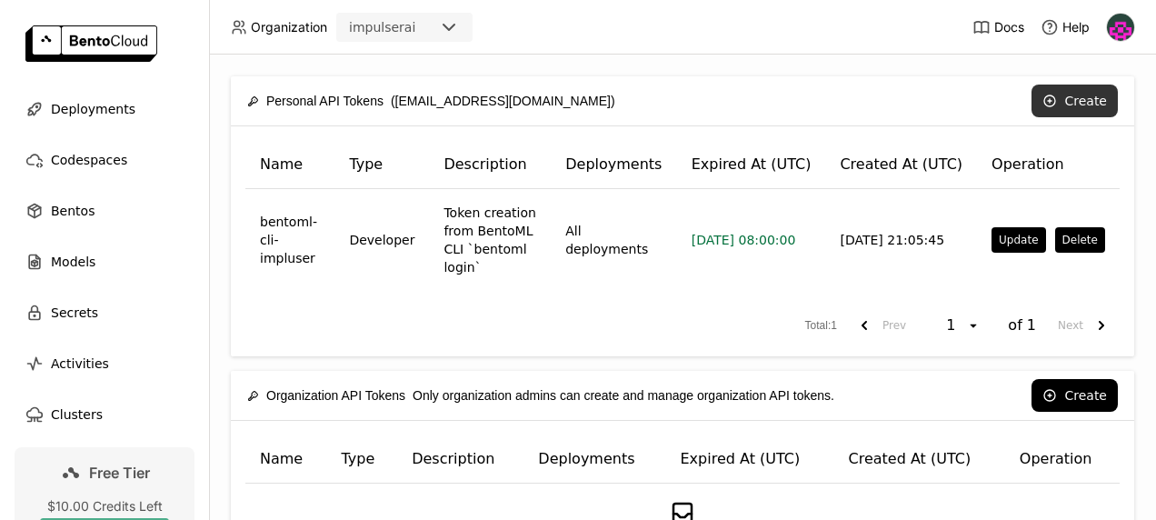
click at [1052, 104] on button "Create" at bounding box center [1074, 101] width 86 height 33
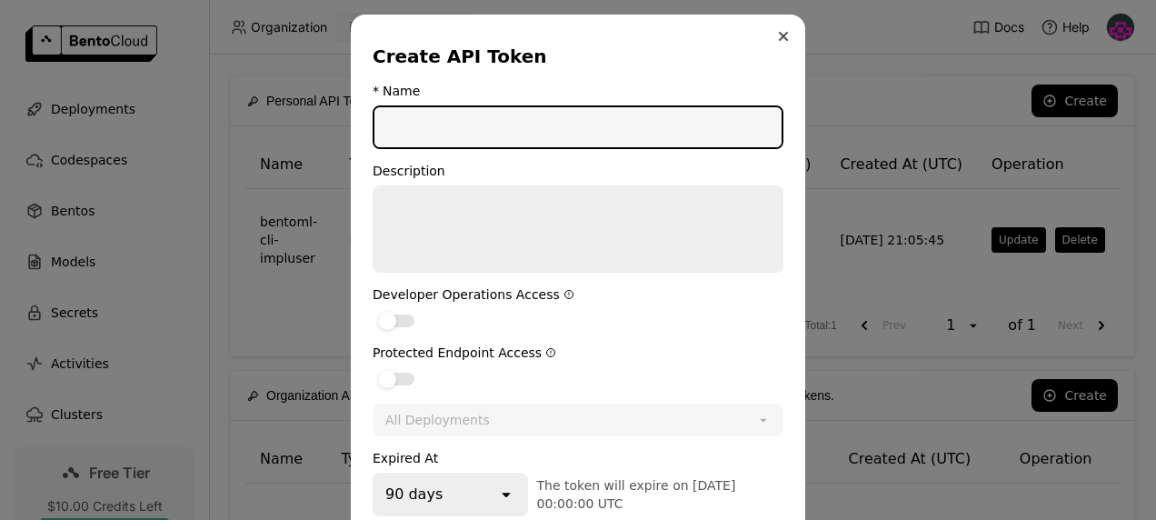
click at [778, 43] on button "Close" at bounding box center [783, 36] width 22 height 22
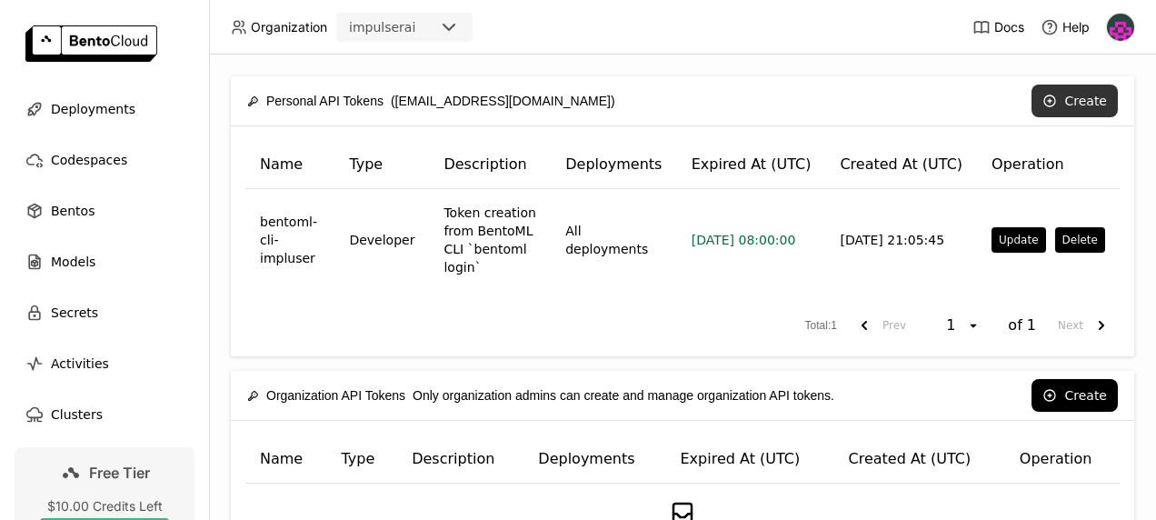
click at [1061, 97] on button "Create" at bounding box center [1074, 101] width 86 height 33
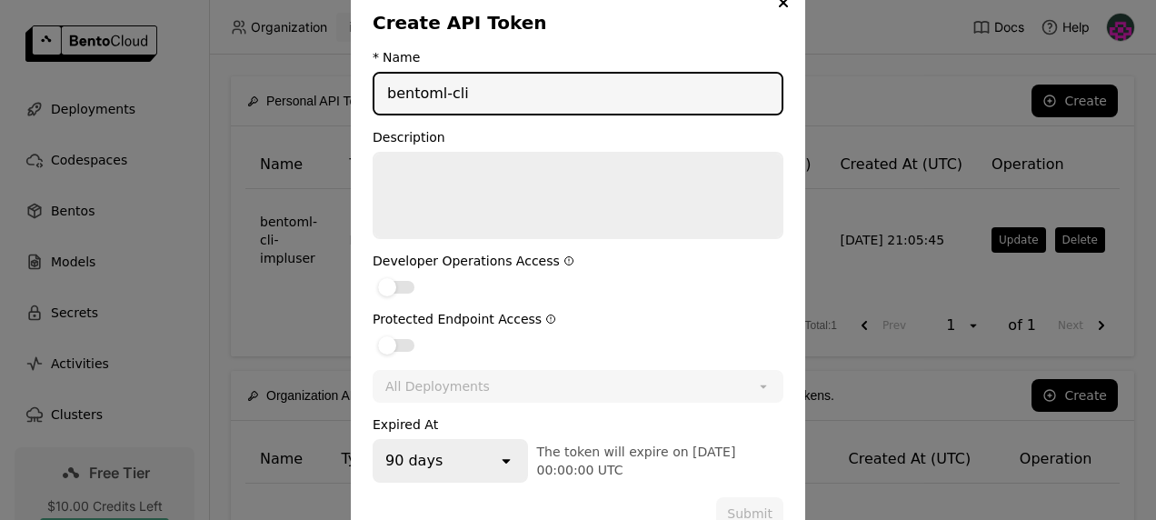
scroll to position [33, 0]
type input "bentoml-cli"
click at [403, 285] on div "dialog" at bounding box center [396, 288] width 36 height 13
click at [373, 276] on input "dialog" at bounding box center [373, 276] width 0 height 0
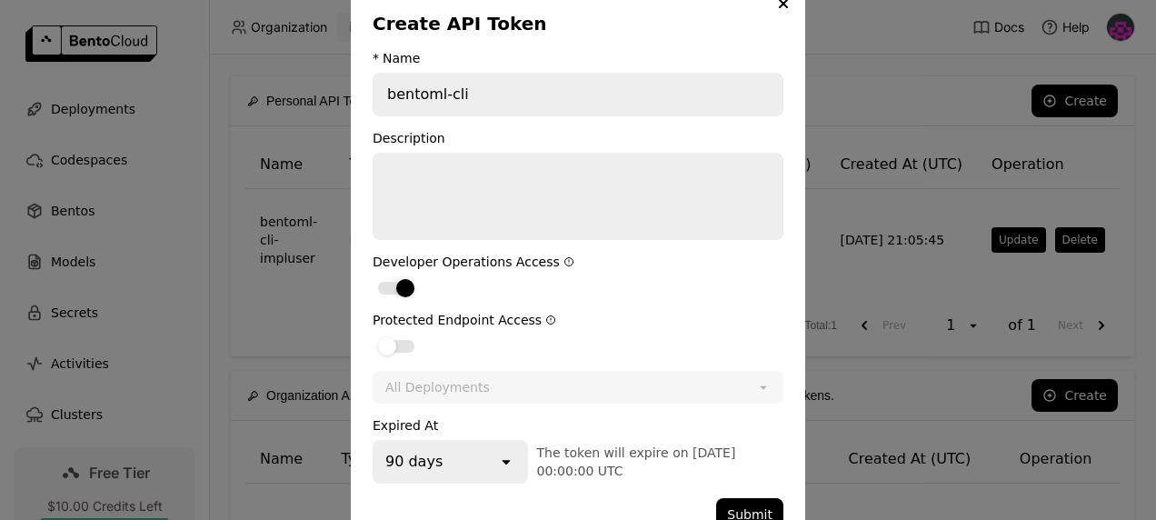
click at [389, 320] on div "Protected Endpoint Access" at bounding box center [578, 320] width 411 height 15
click at [388, 329] on div "Protected Endpoint Access" at bounding box center [578, 335] width 411 height 44
click at [388, 348] on div "dialog" at bounding box center [387, 346] width 18 height 18
click at [373, 334] on input "dialog" at bounding box center [373, 334] width 0 height 0
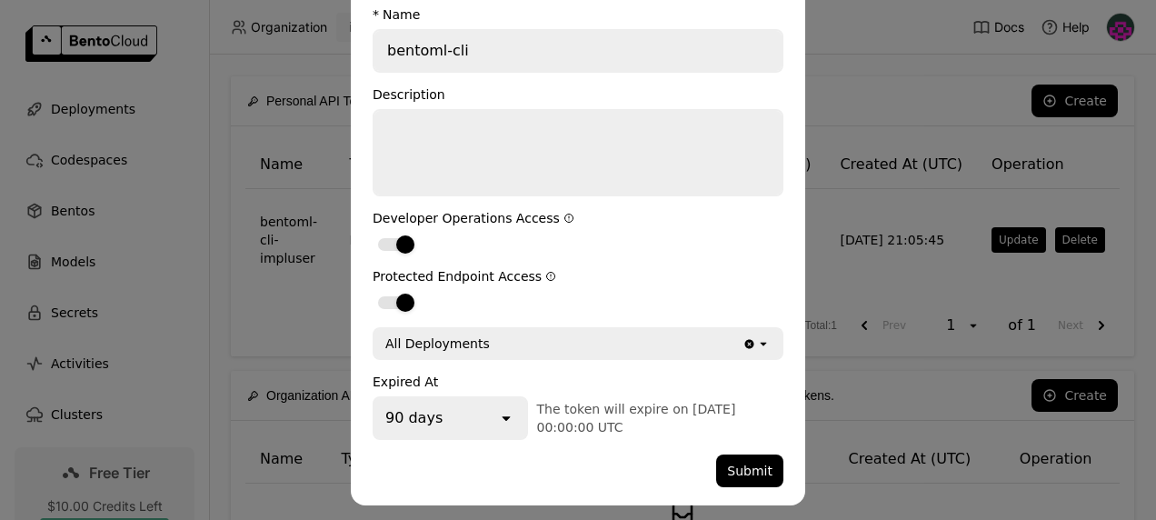
click at [661, 338] on div "All Deployments" at bounding box center [558, 343] width 368 height 29
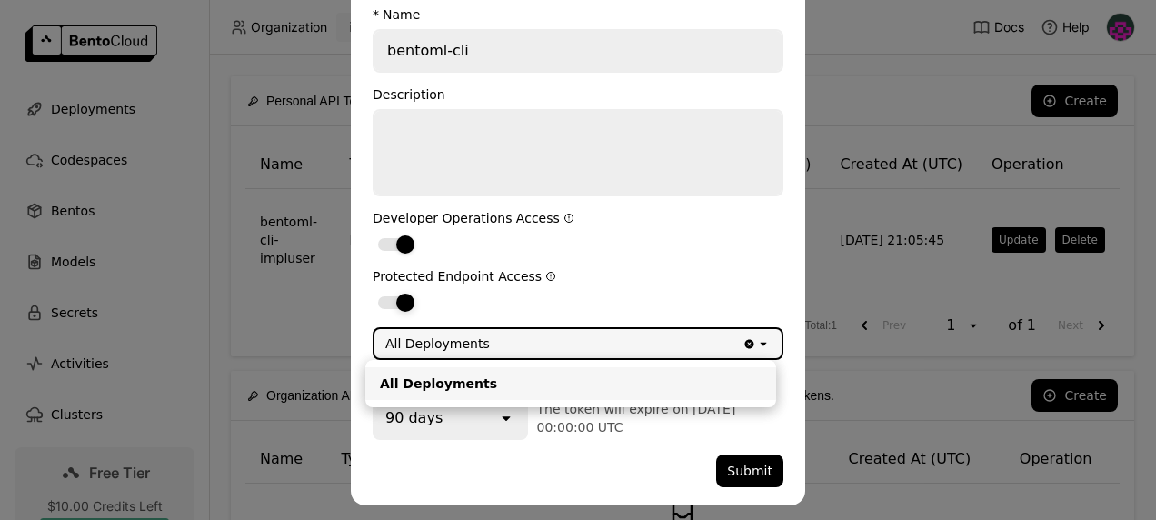
click at [703, 293] on label "dialog" at bounding box center [578, 302] width 411 height 22
click at [373, 291] on input "dialog" at bounding box center [373, 291] width 0 height 0
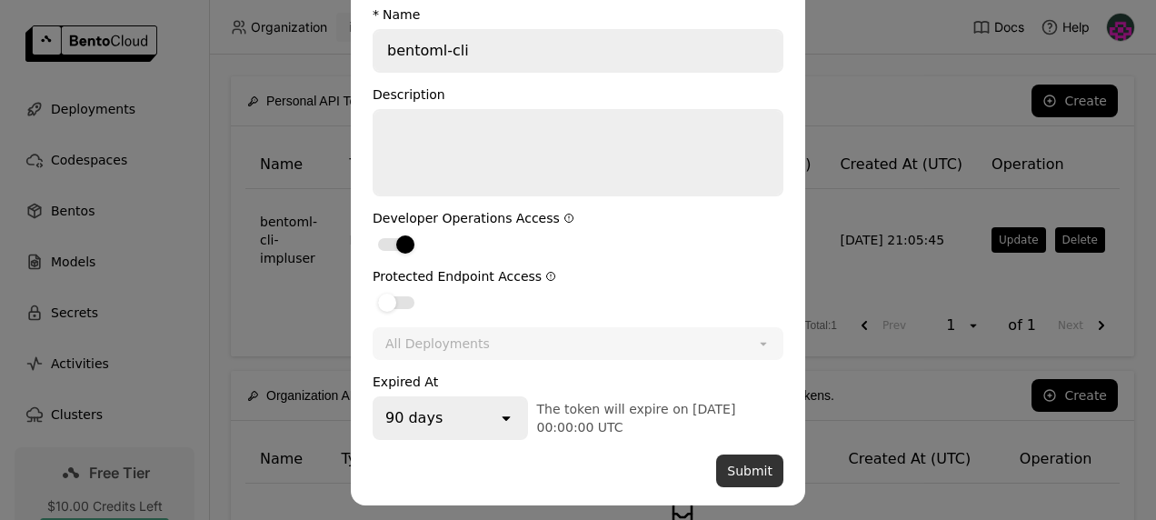
click at [758, 471] on button "Submit" at bounding box center [749, 470] width 67 height 33
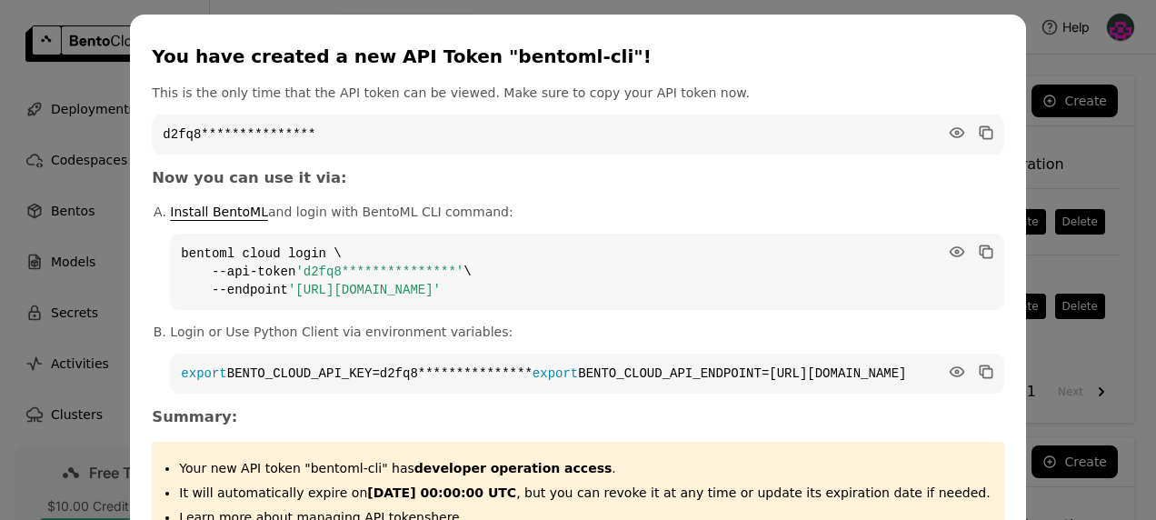
scroll to position [33, 0]
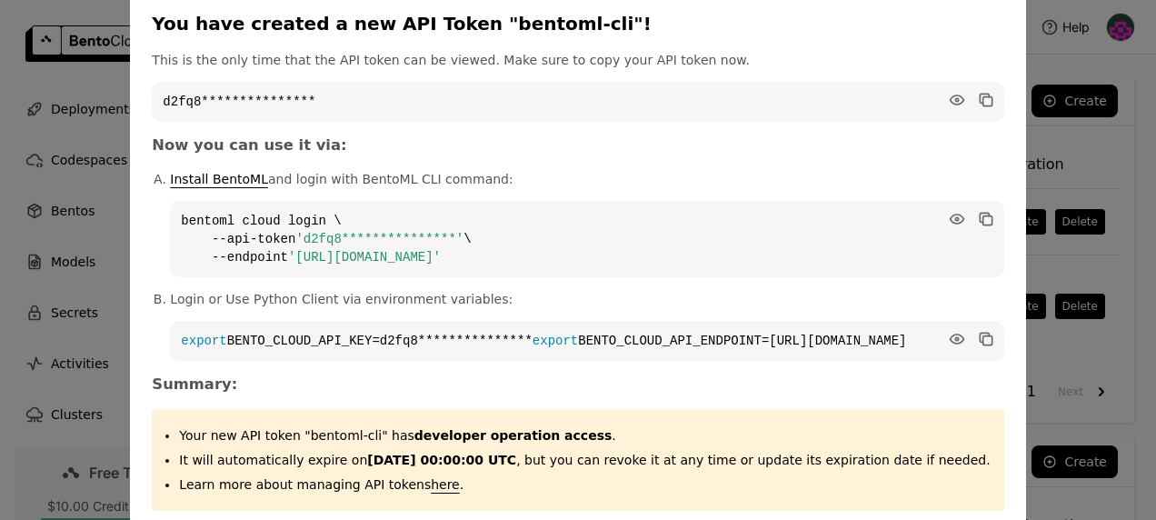
drag, startPoint x: 580, startPoint y: 256, endPoint x: 324, endPoint y: 271, distance: 256.7
click at [324, 271] on code "**********" at bounding box center [586, 239] width 833 height 76
copy span "[URL][DOMAIN_NAME]"
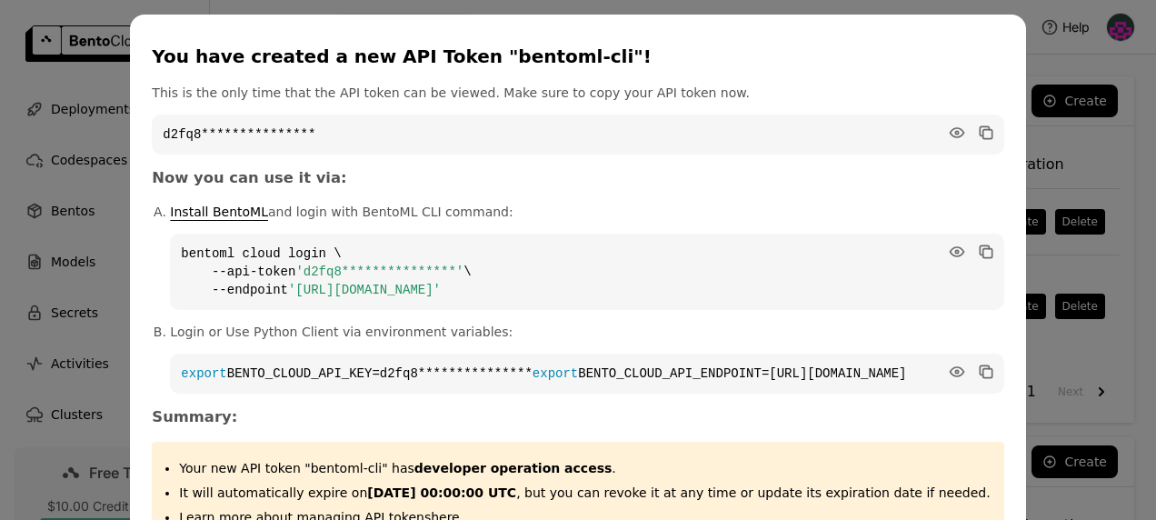
click at [1023, 123] on div "**********" at bounding box center [578, 321] width 1156 height 642
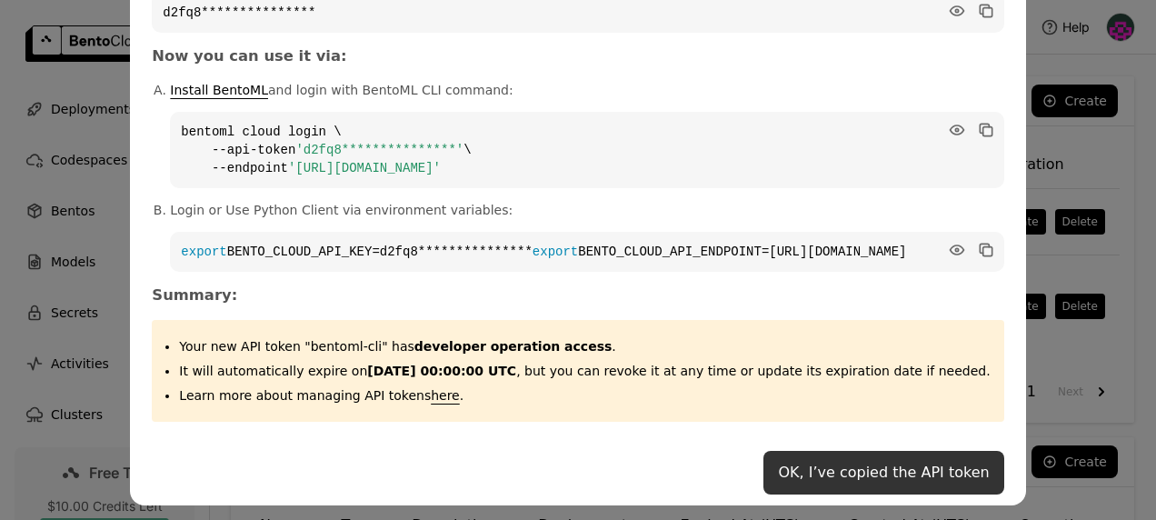
click at [774, 473] on button "OK, I’ve copied the API token" at bounding box center [883, 473] width 240 height 44
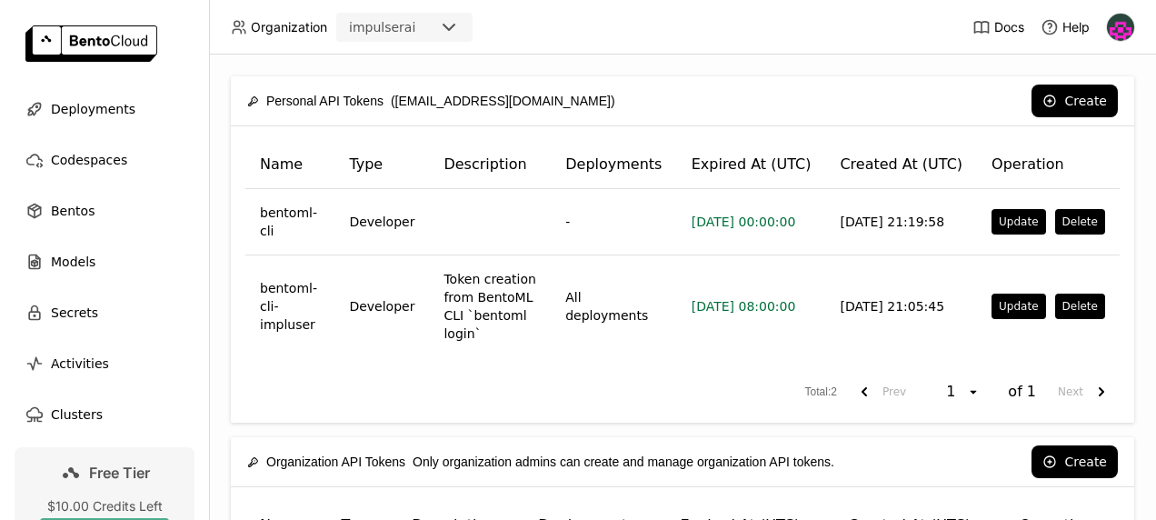
scroll to position [0, 0]
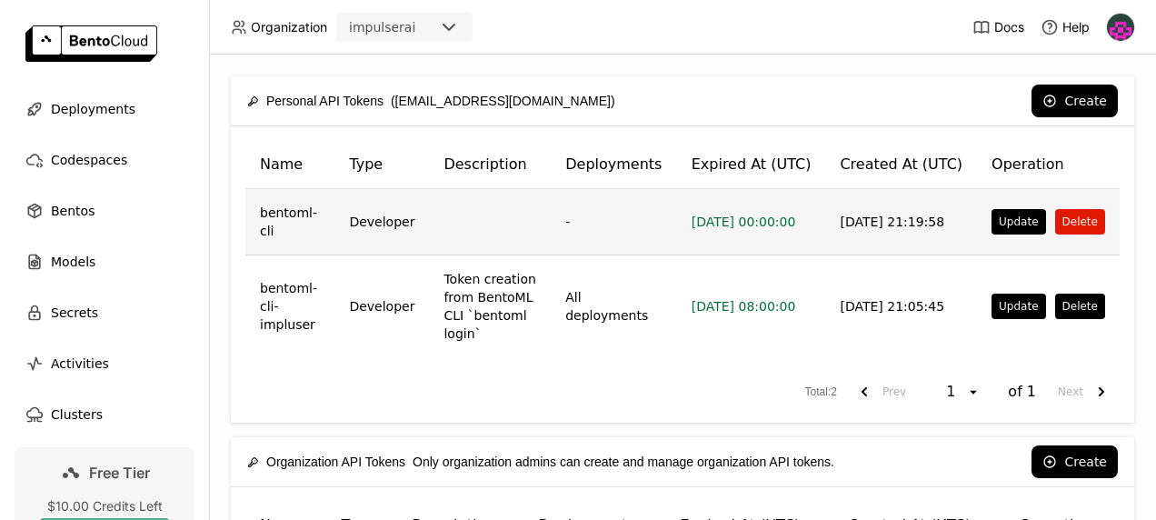
click at [1066, 226] on button "Delete" at bounding box center [1080, 221] width 50 height 25
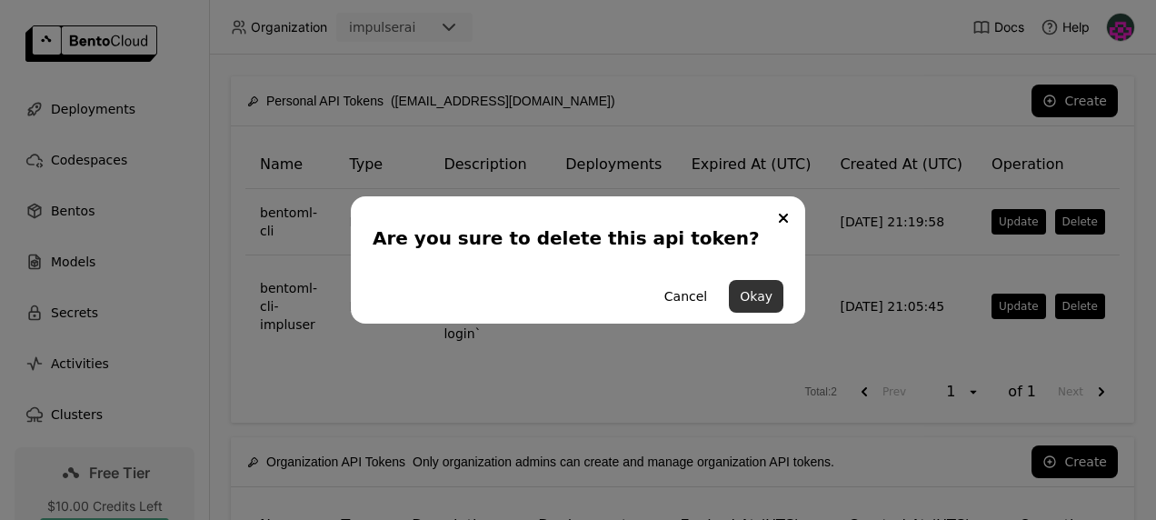
click at [761, 291] on button "Okay" at bounding box center [756, 296] width 55 height 33
